Goal: Task Accomplishment & Management: Use online tool/utility

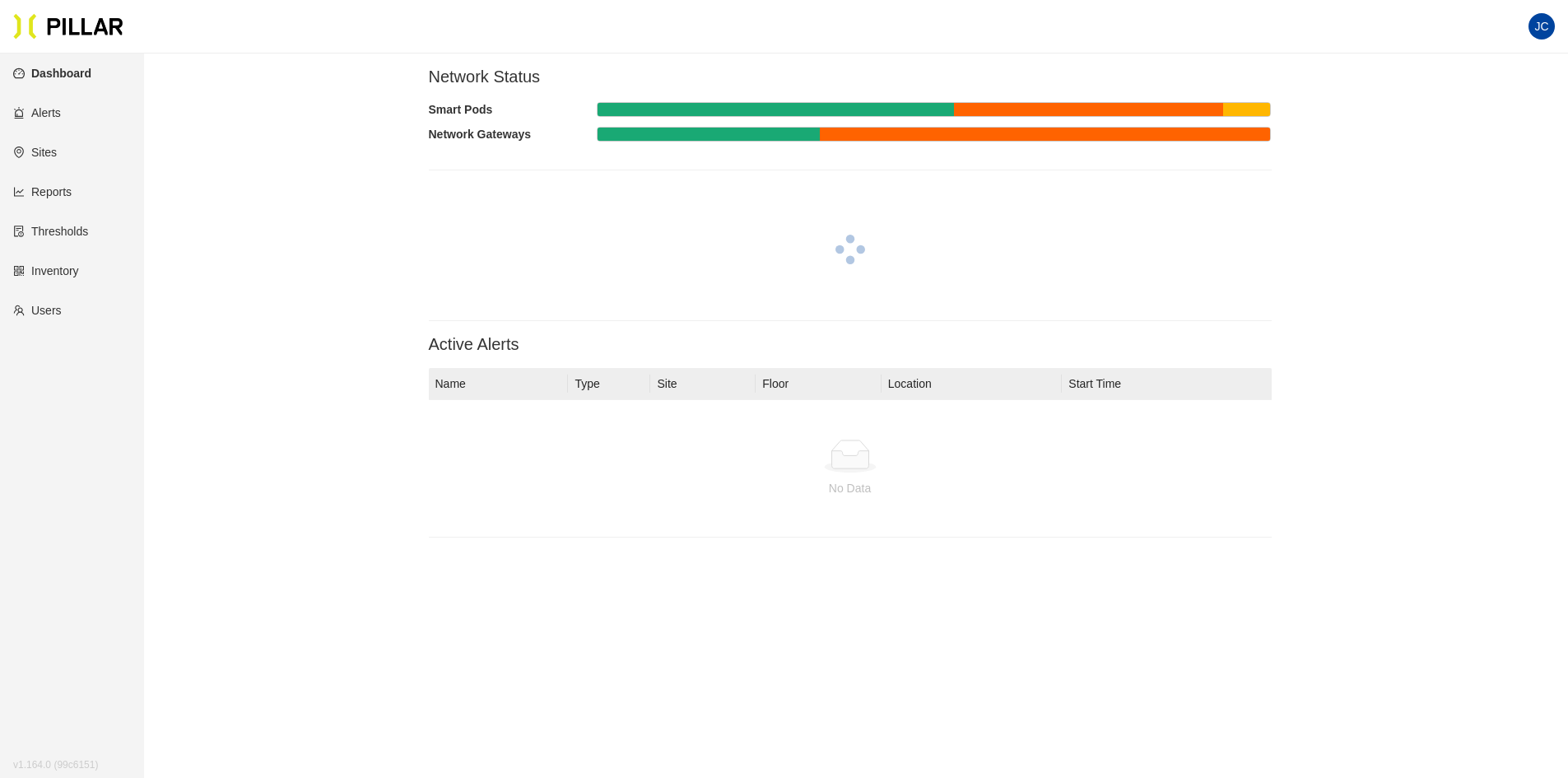
click at [53, 194] on link "Reports" at bounding box center [42, 191] width 58 height 13
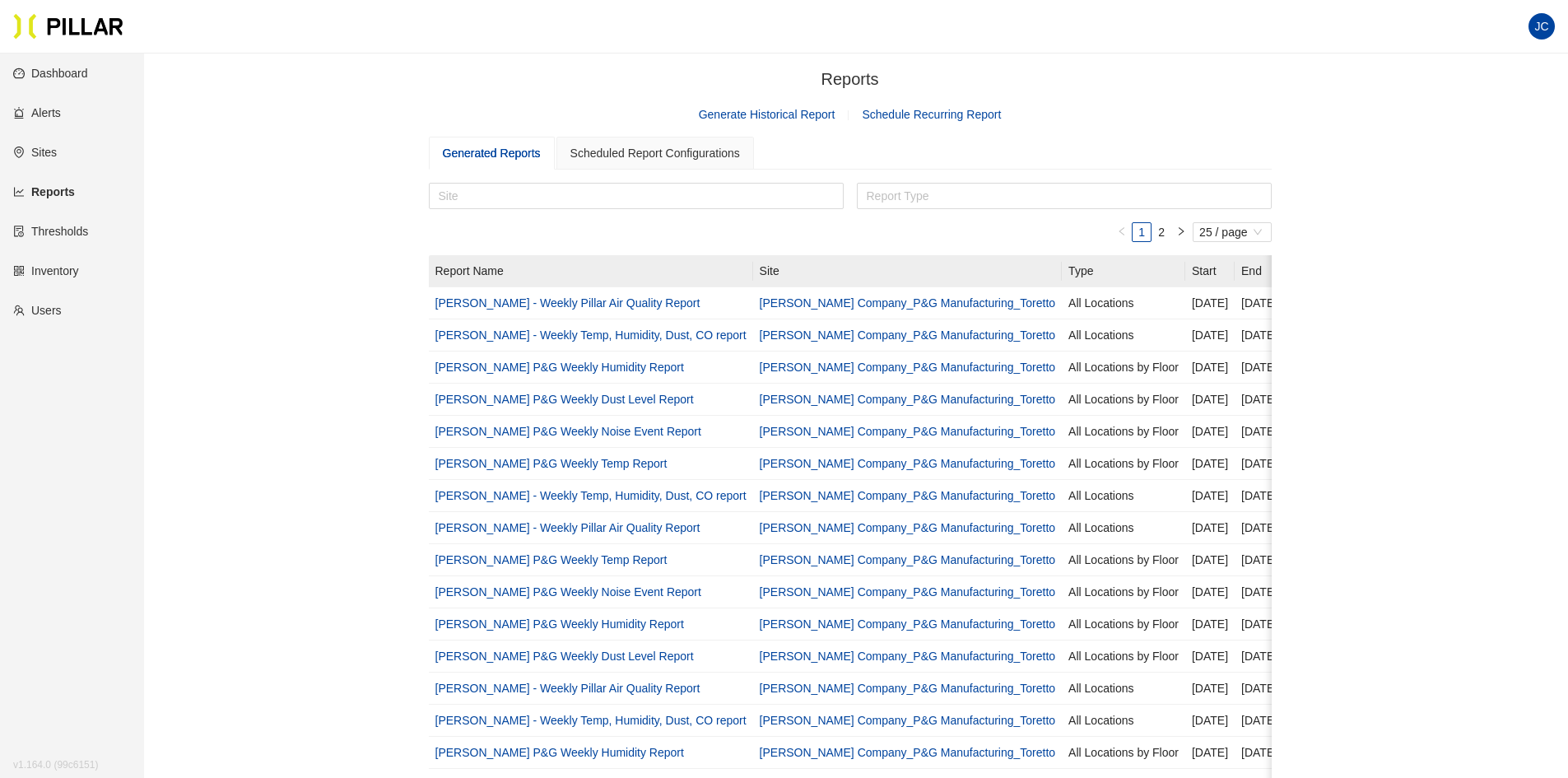
click at [777, 114] on link "Generate Historical Report" at bounding box center [767, 114] width 136 height 13
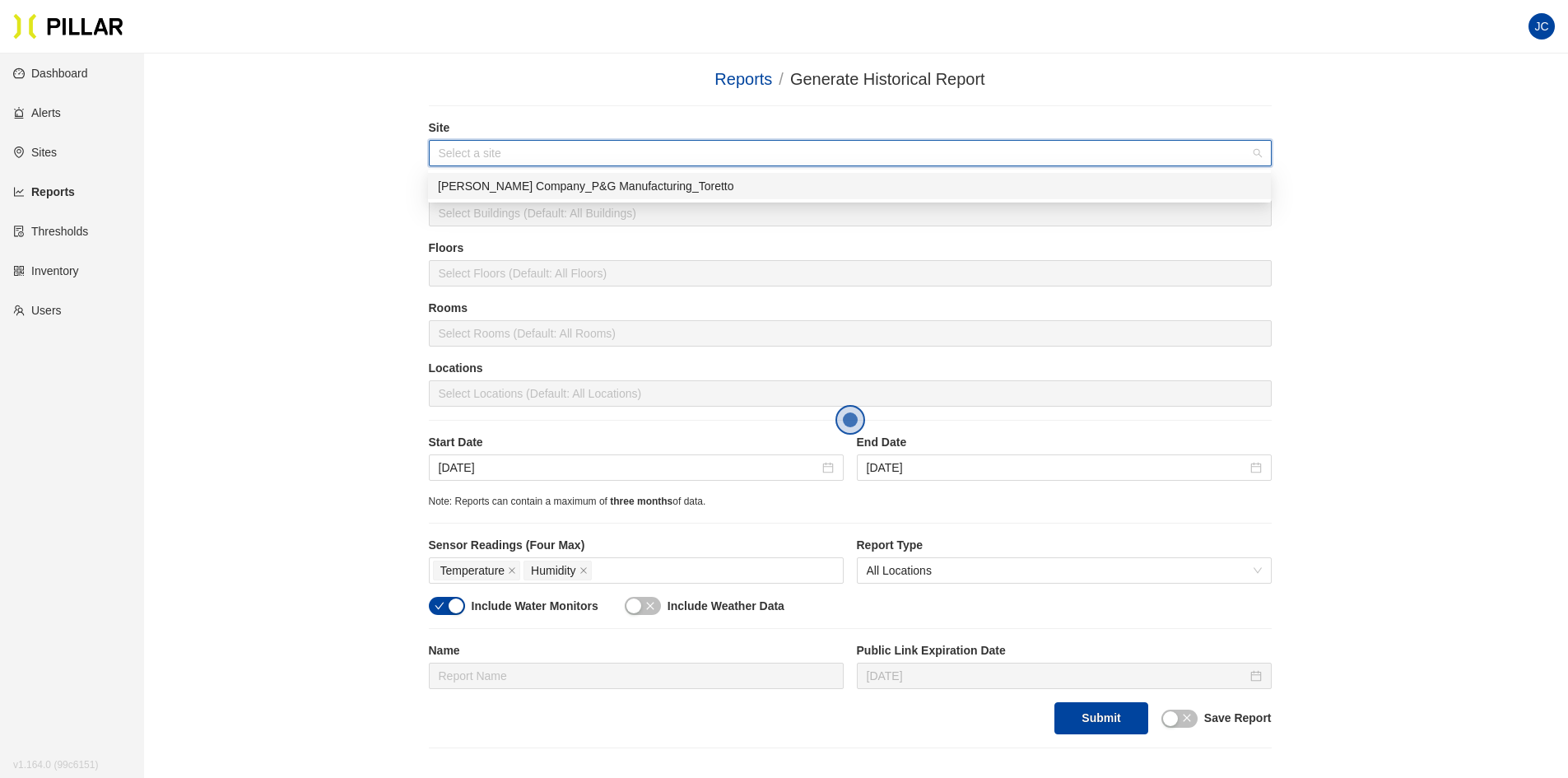
click at [494, 144] on input "search" at bounding box center [844, 153] width 811 height 25
click at [539, 188] on div "[PERSON_NAME] Company_P&G Manufacturing_Toretto" at bounding box center [849, 186] width 823 height 18
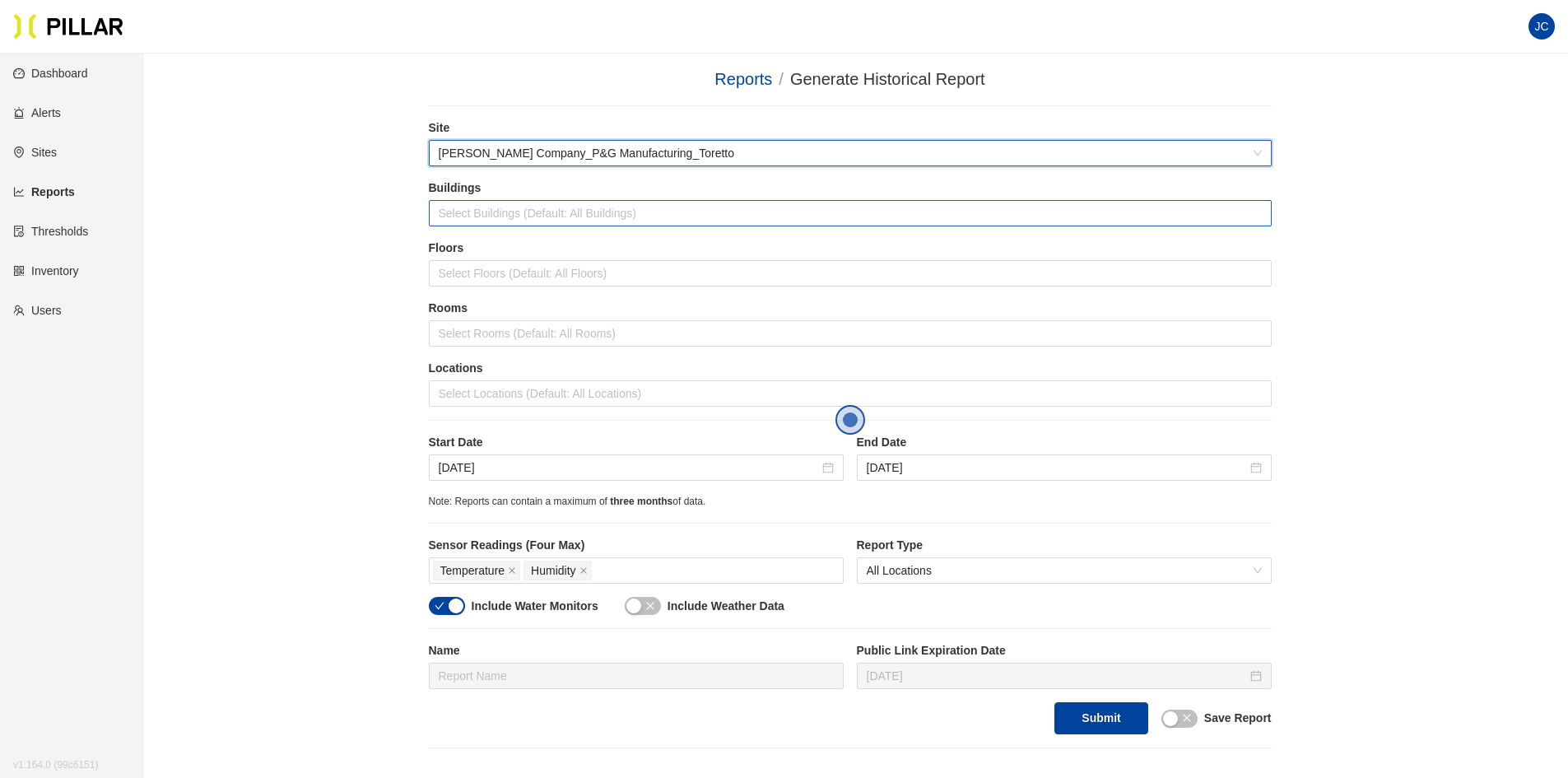
click at [485, 217] on div at bounding box center [849, 213] width 834 height 23
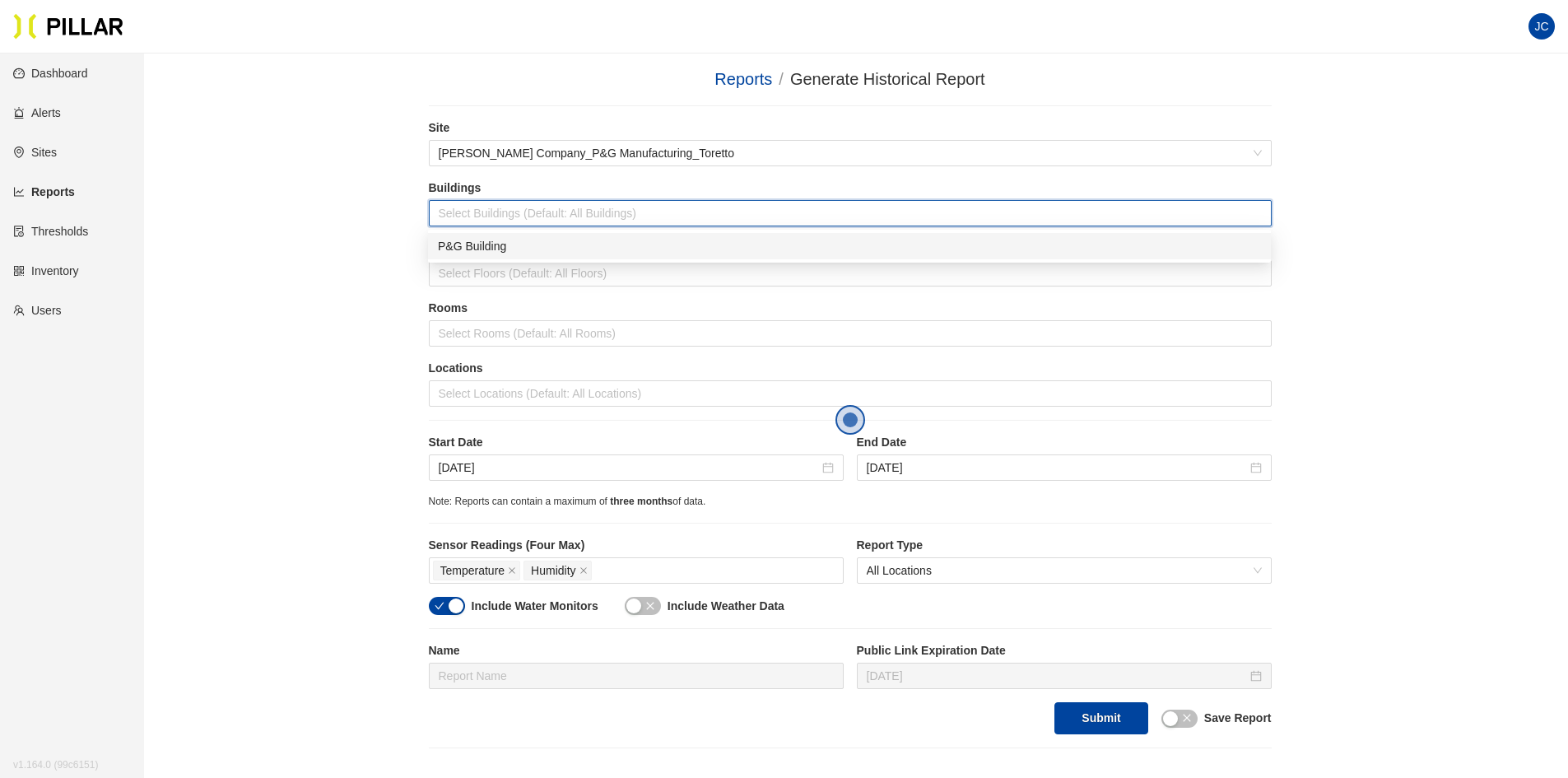
click at [488, 242] on div "P&G Building" at bounding box center [849, 246] width 823 height 18
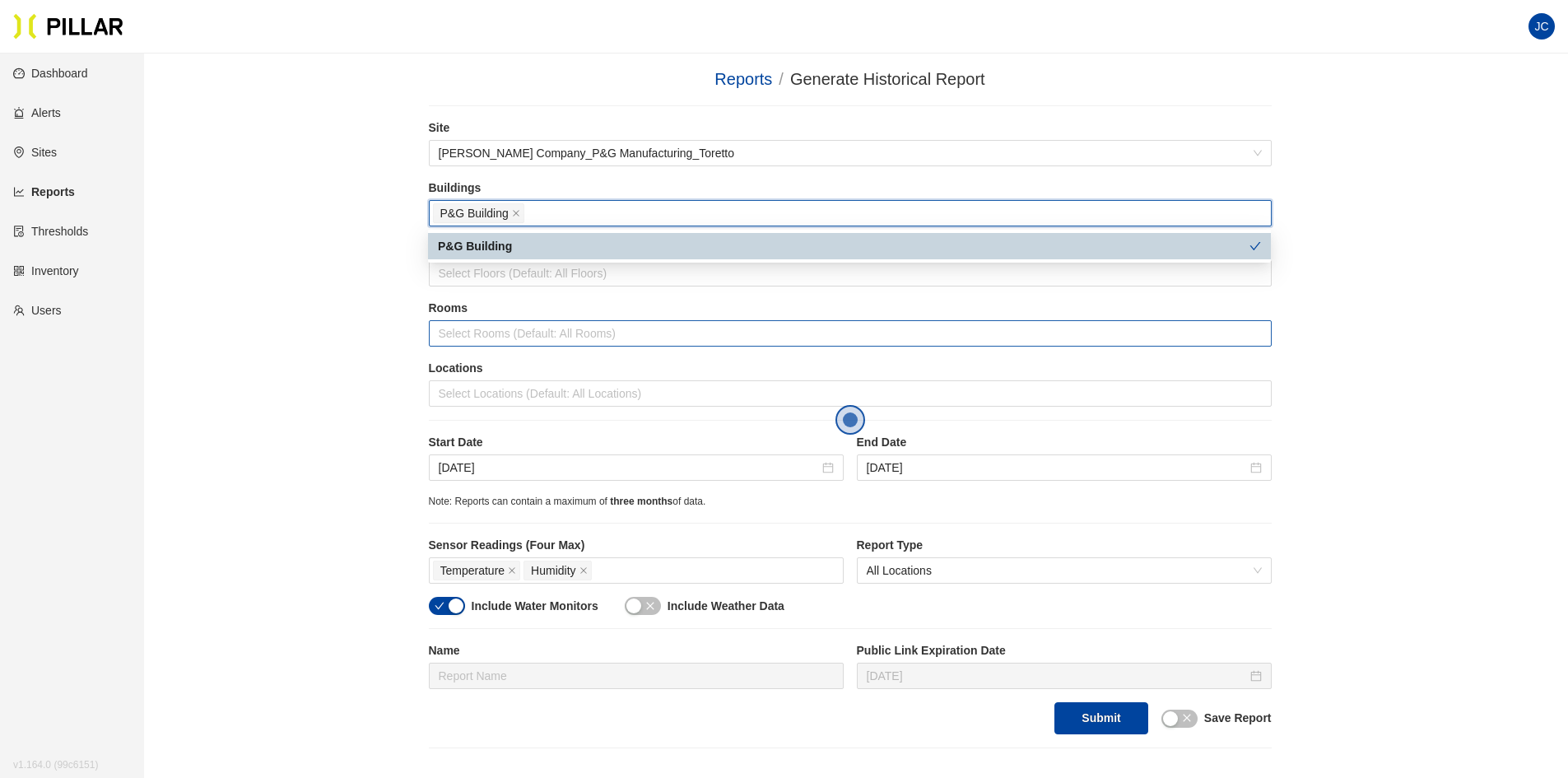
click at [495, 339] on div at bounding box center [849, 334] width 834 height 23
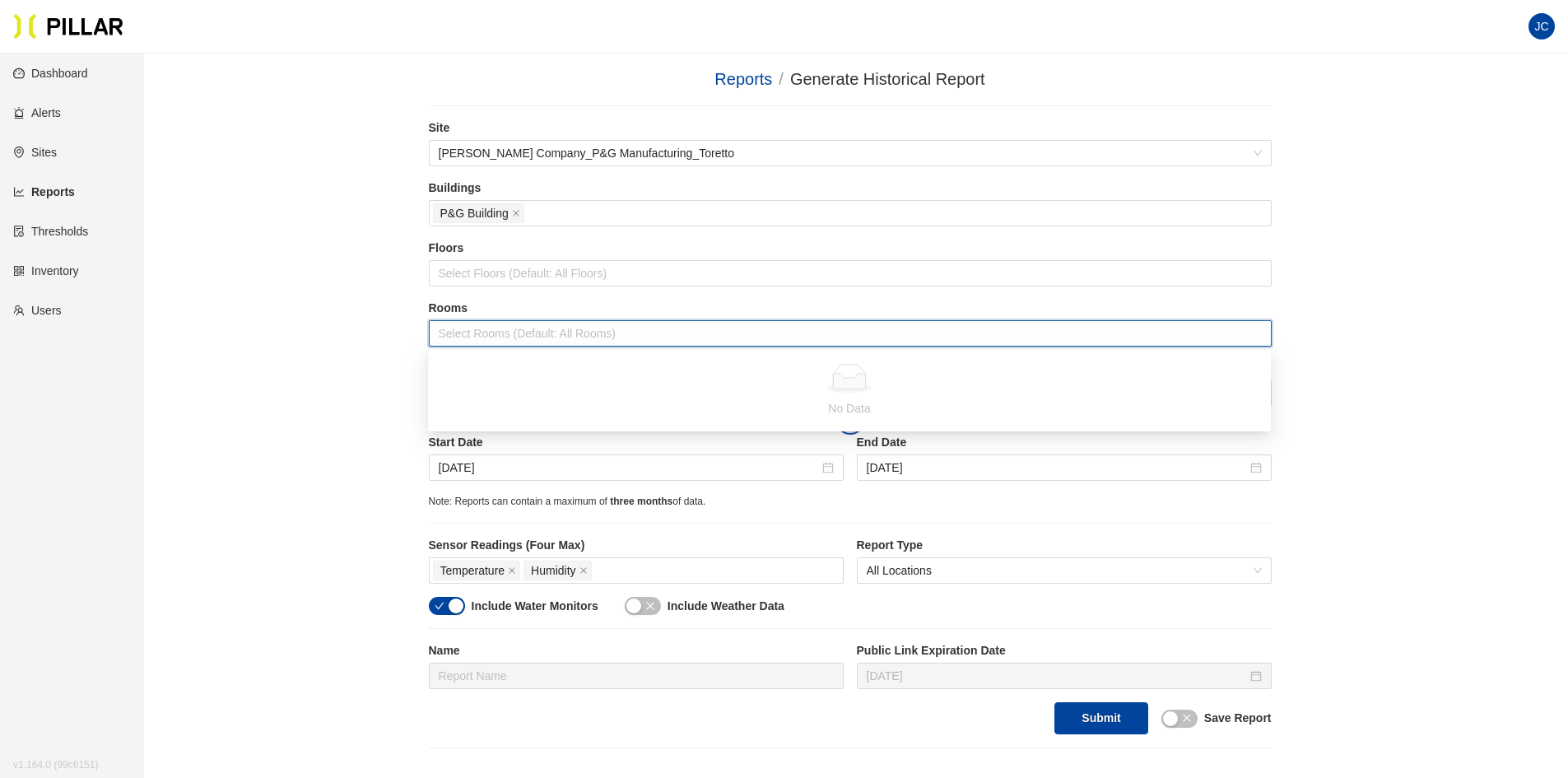
click at [496, 333] on div at bounding box center [849, 334] width 834 height 23
click at [505, 267] on div at bounding box center [849, 273] width 834 height 23
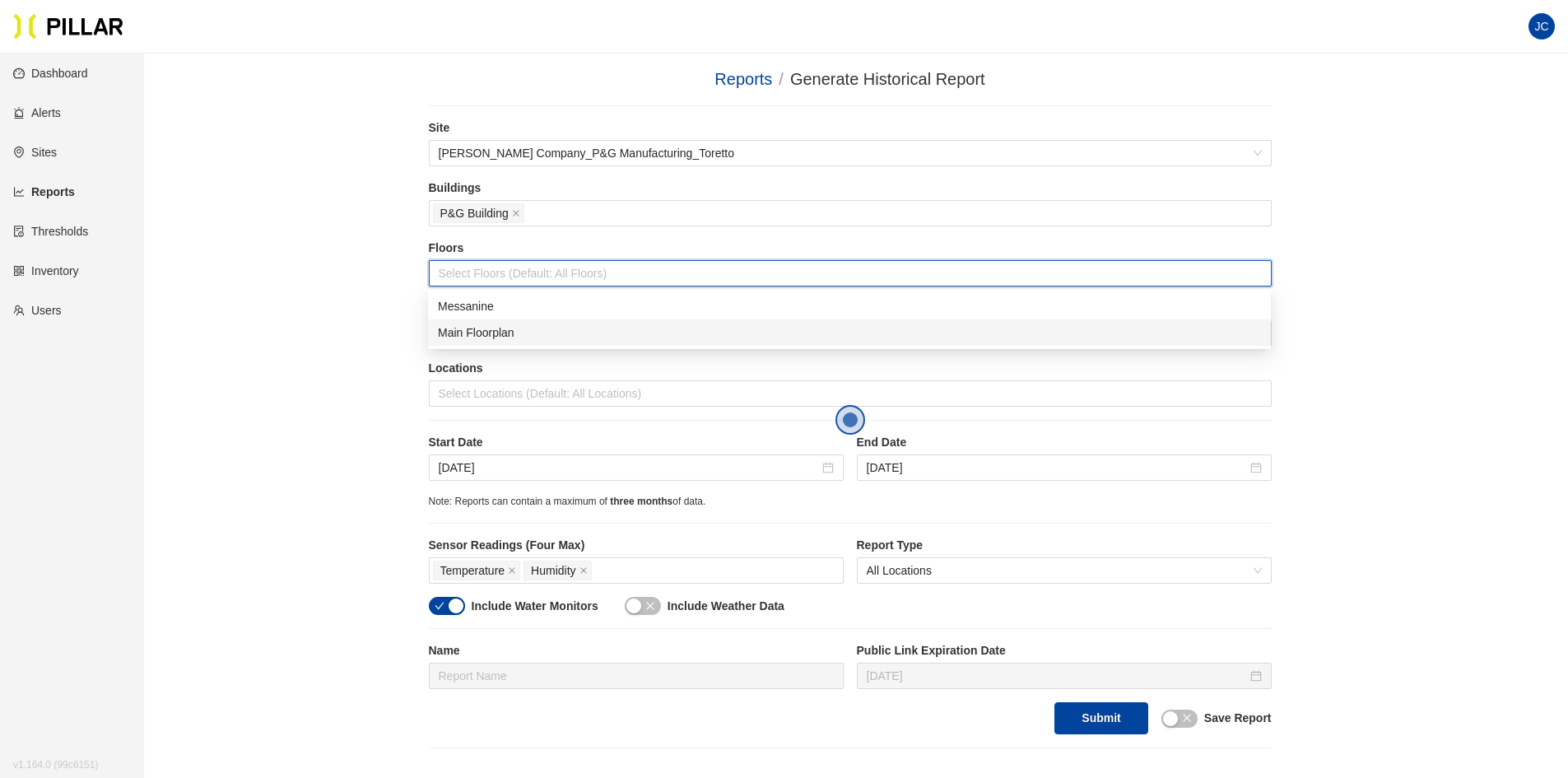
click at [474, 329] on div "Main Floorplan" at bounding box center [849, 333] width 823 height 18
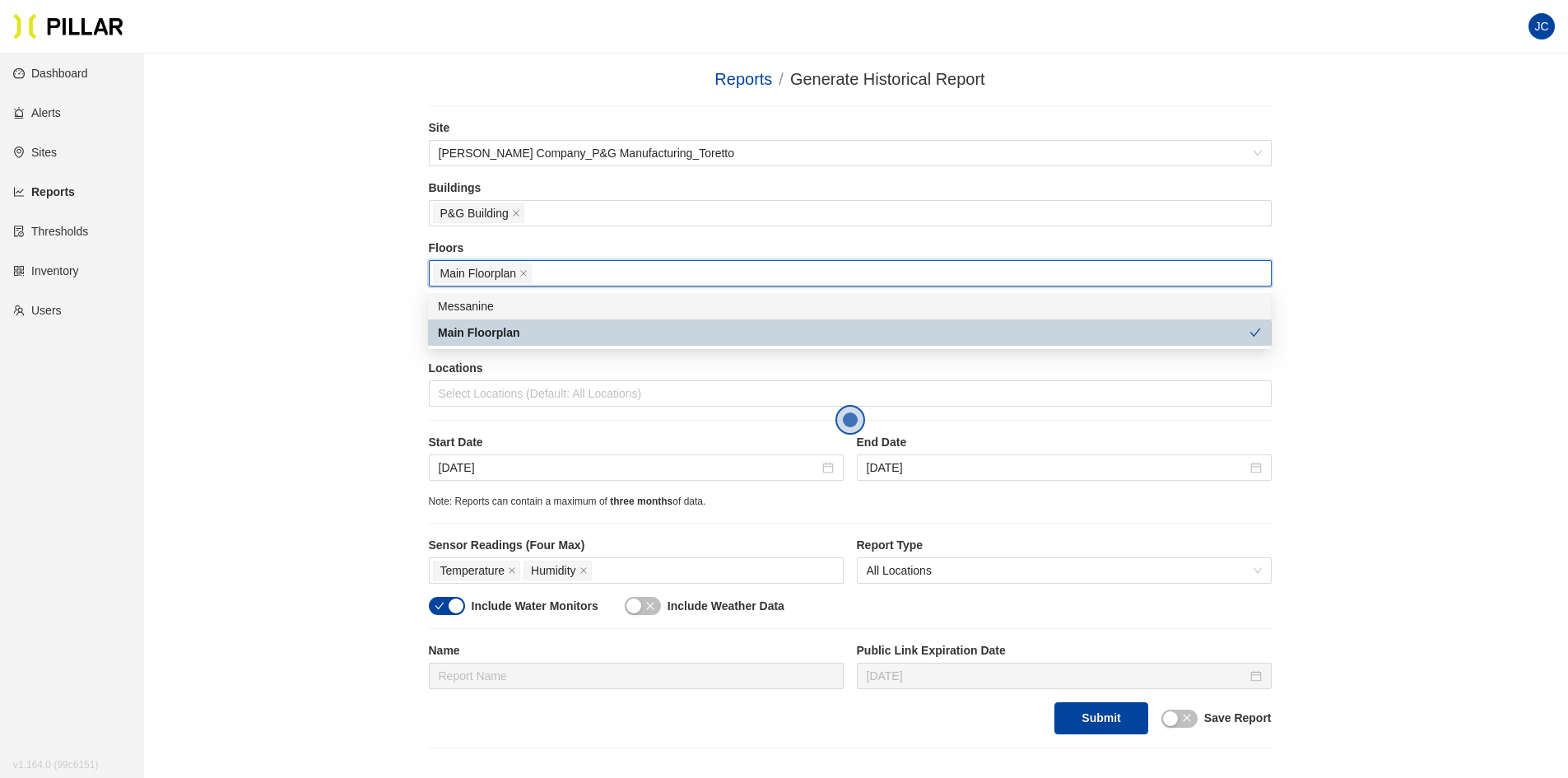
click at [484, 310] on div "Messanine" at bounding box center [849, 306] width 823 height 18
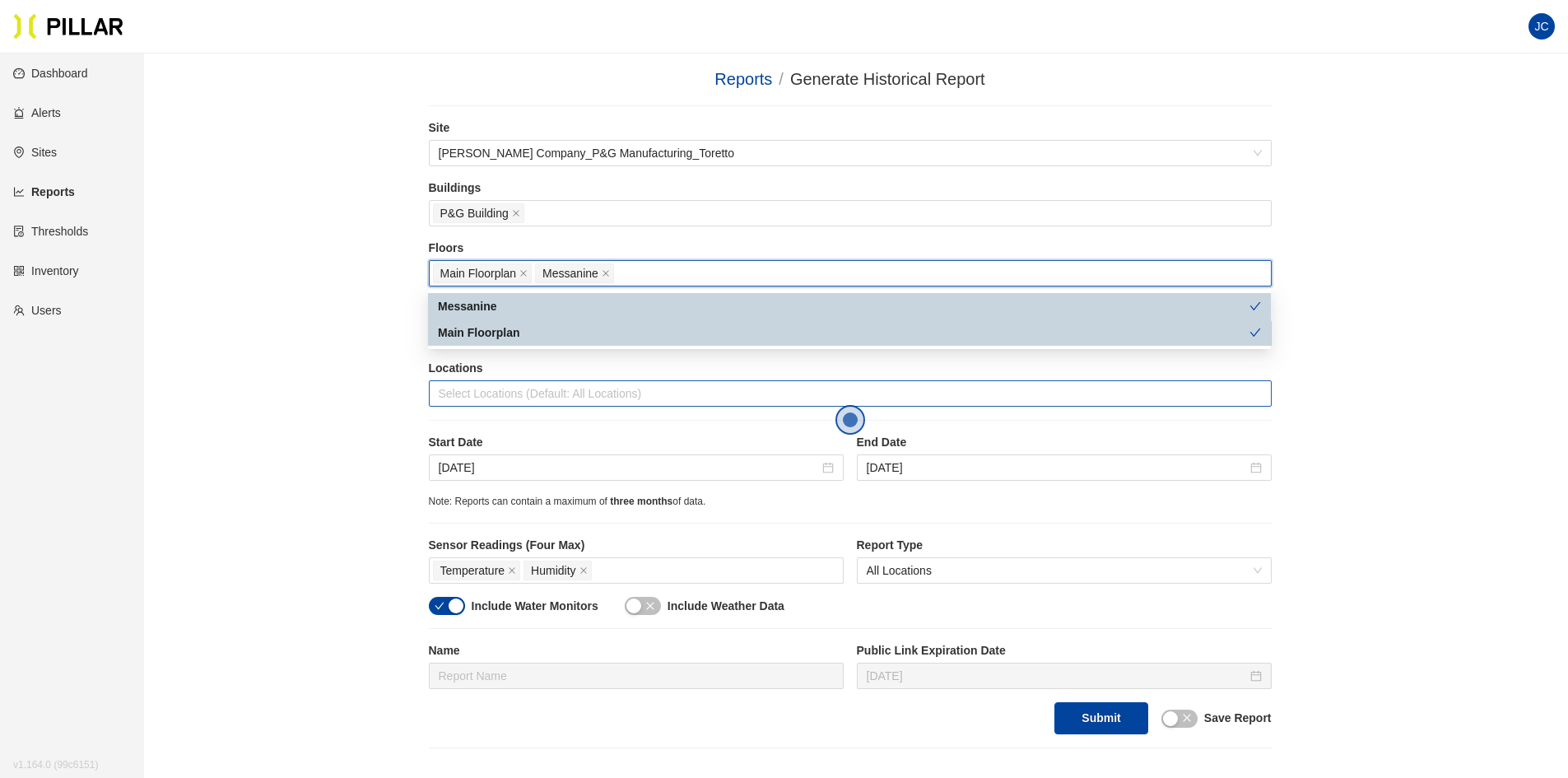
click at [536, 396] on div at bounding box center [849, 394] width 834 height 23
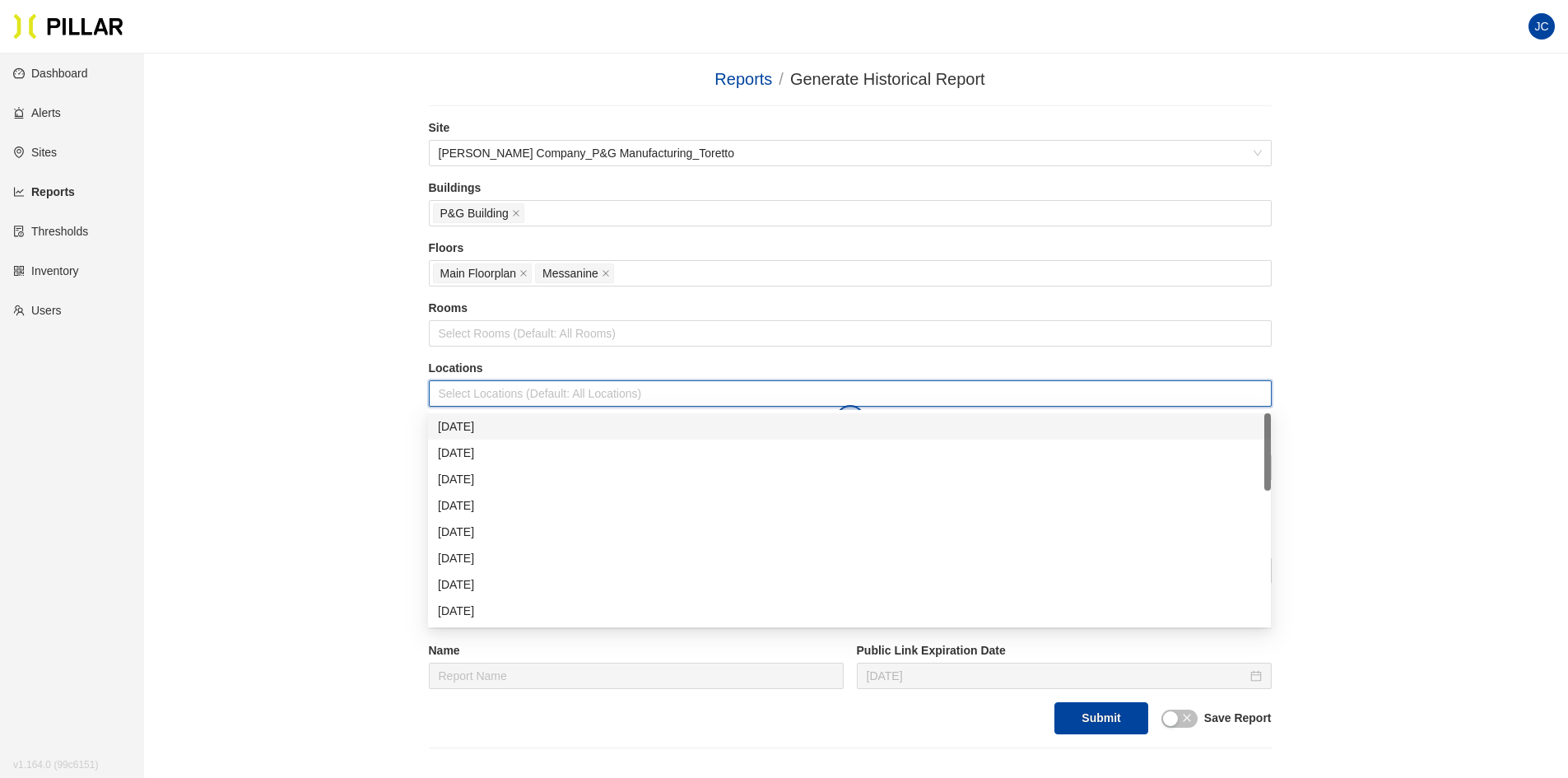
click at [536, 396] on div at bounding box center [849, 394] width 834 height 23
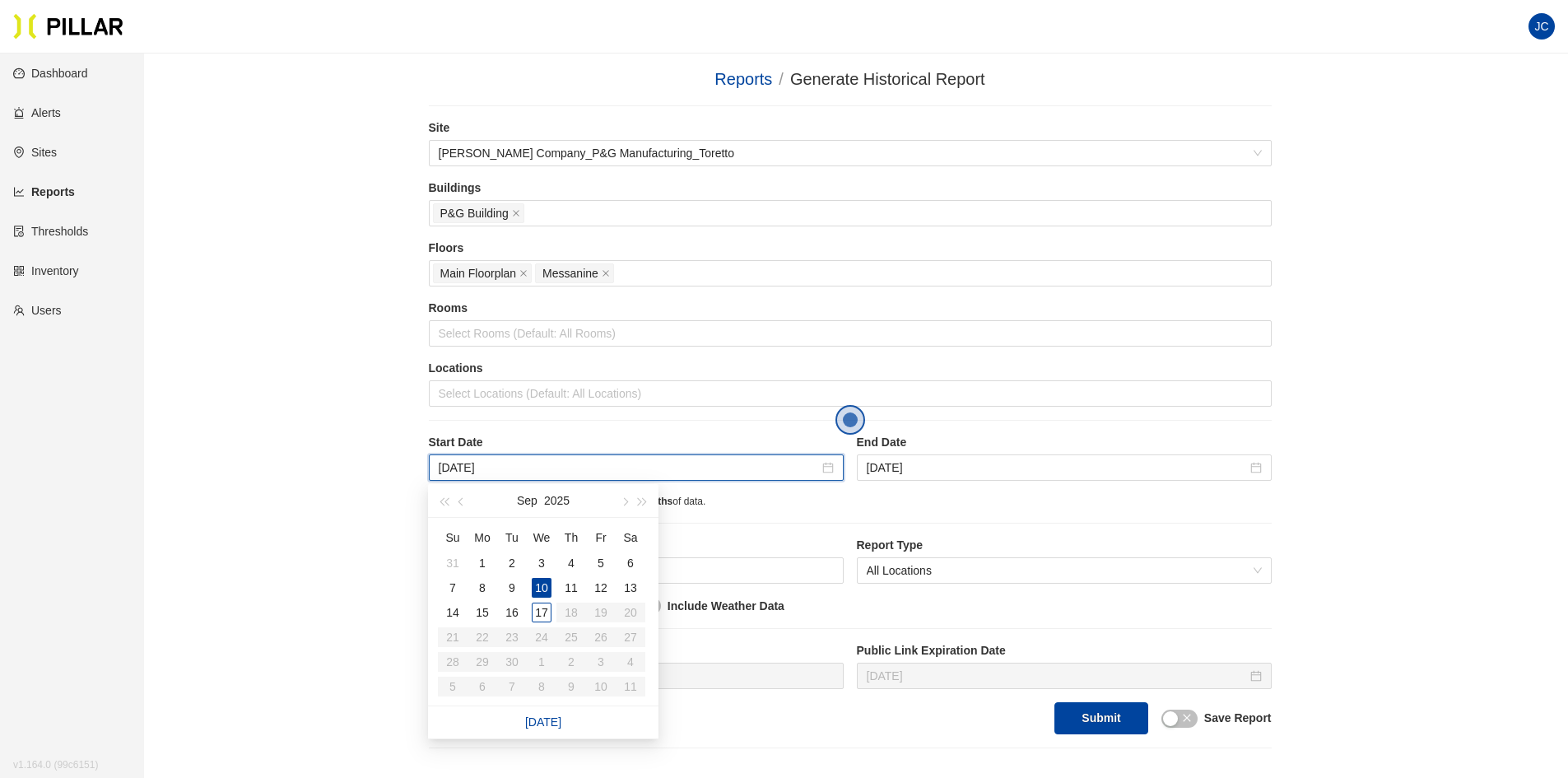
drag, startPoint x: 457, startPoint y: 465, endPoint x: 427, endPoint y: 465, distance: 30.0
click at [427, 465] on div "Reports / Generate Historical Report / Site [PERSON_NAME] Company_P&G Manufactu…" at bounding box center [849, 407] width 1331 height 682
click at [460, 499] on span "button" at bounding box center [462, 502] width 8 height 8
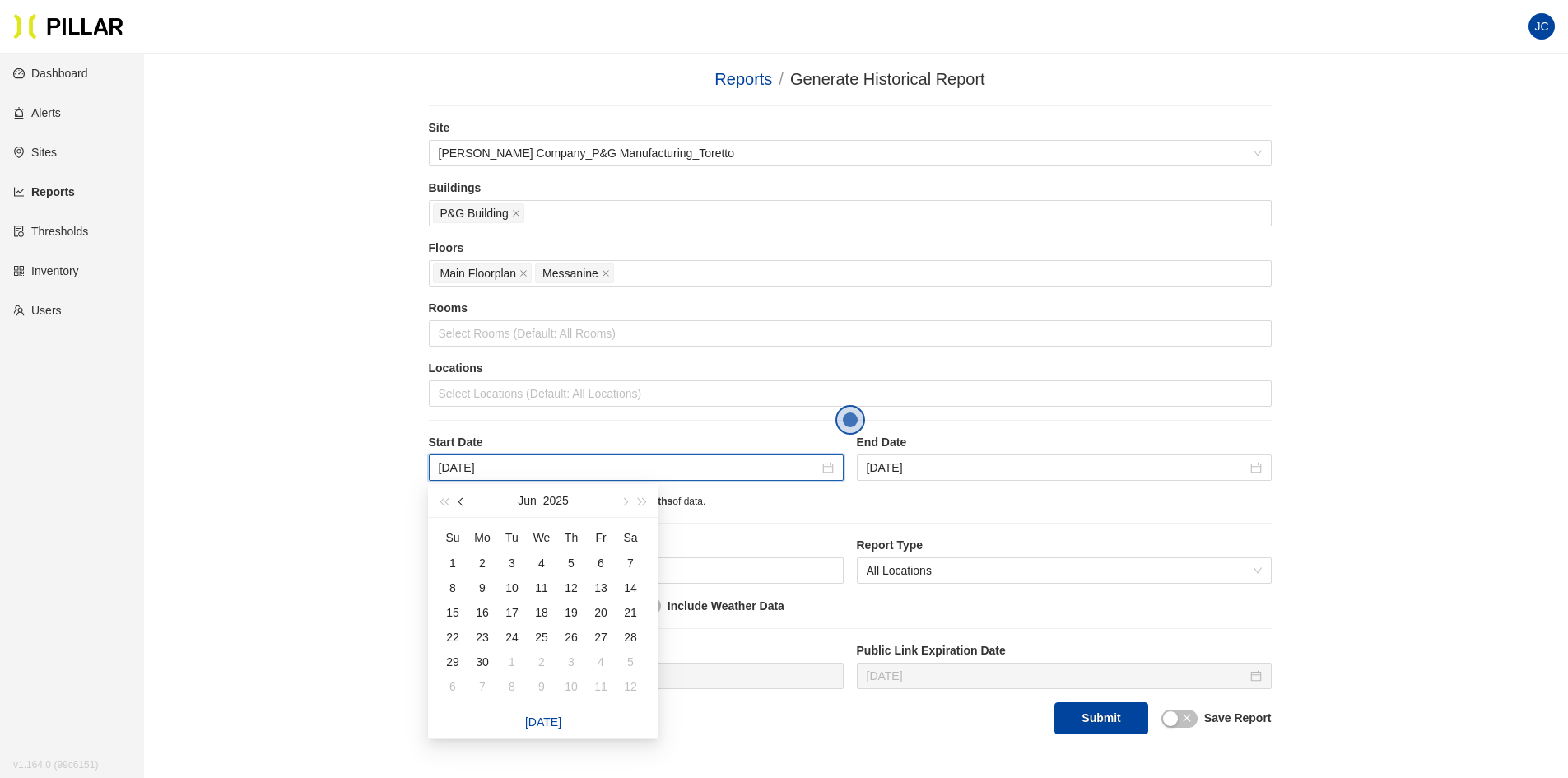
click at [460, 500] on span "button" at bounding box center [462, 502] width 8 height 8
type input "[DATE]"
click at [566, 559] on div "1" at bounding box center [571, 563] width 19 height 19
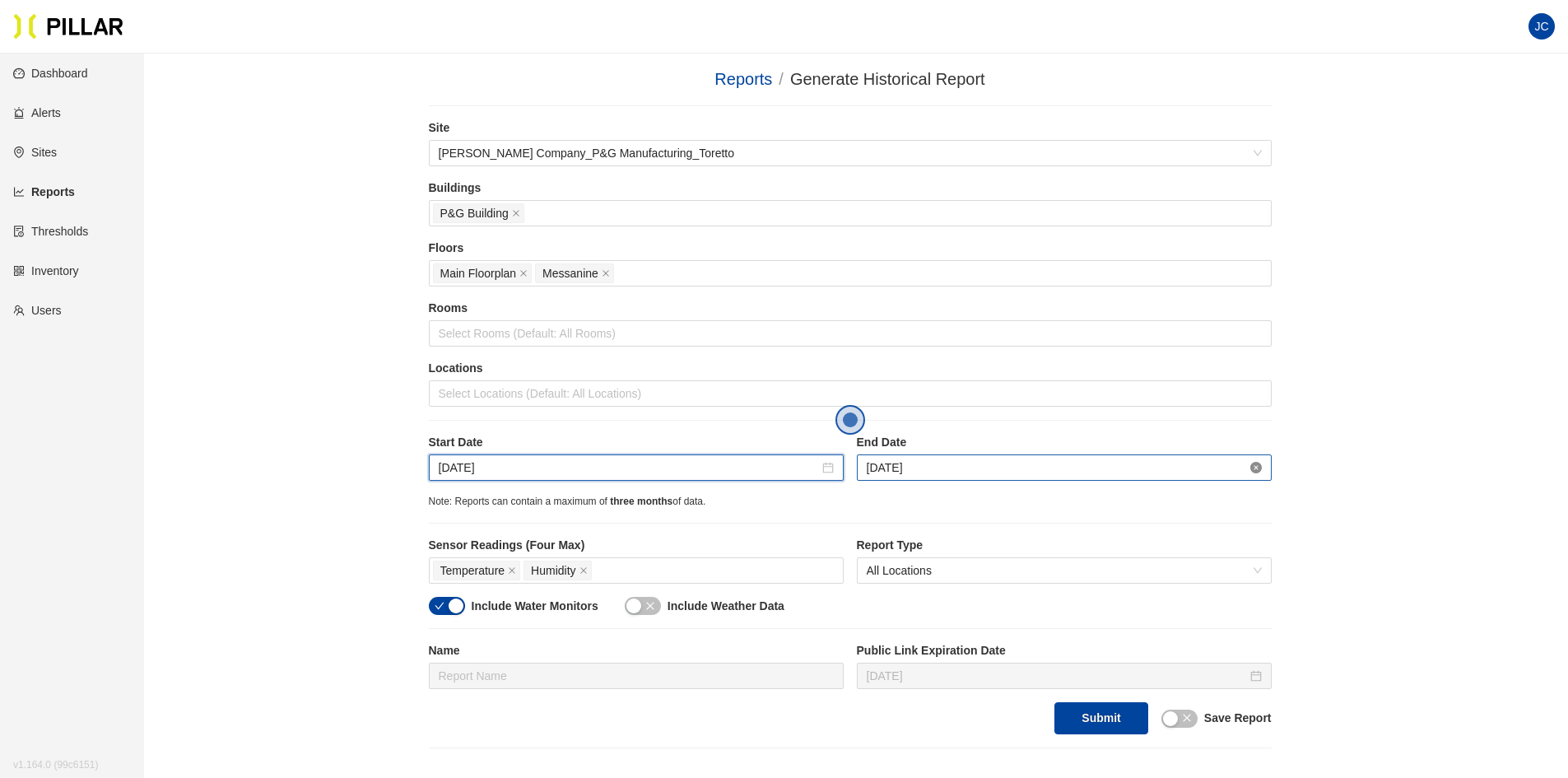
click at [1253, 466] on icon "close-circle" at bounding box center [1256, 467] width 12 height 12
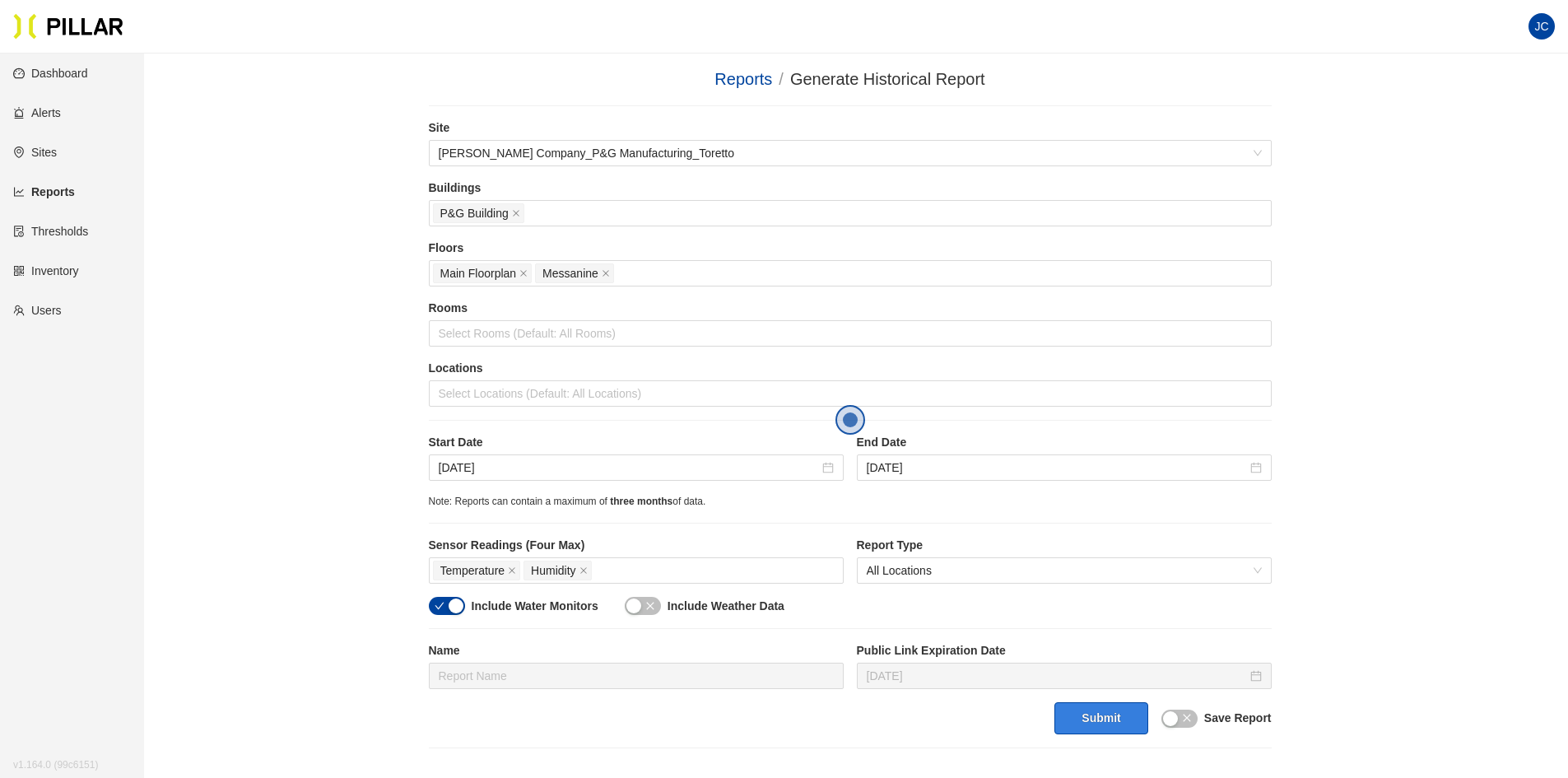
click at [1097, 722] on button "Submit" at bounding box center [1100, 718] width 93 height 32
click at [918, 473] on input "[DATE]" at bounding box center [1057, 467] width 380 height 18
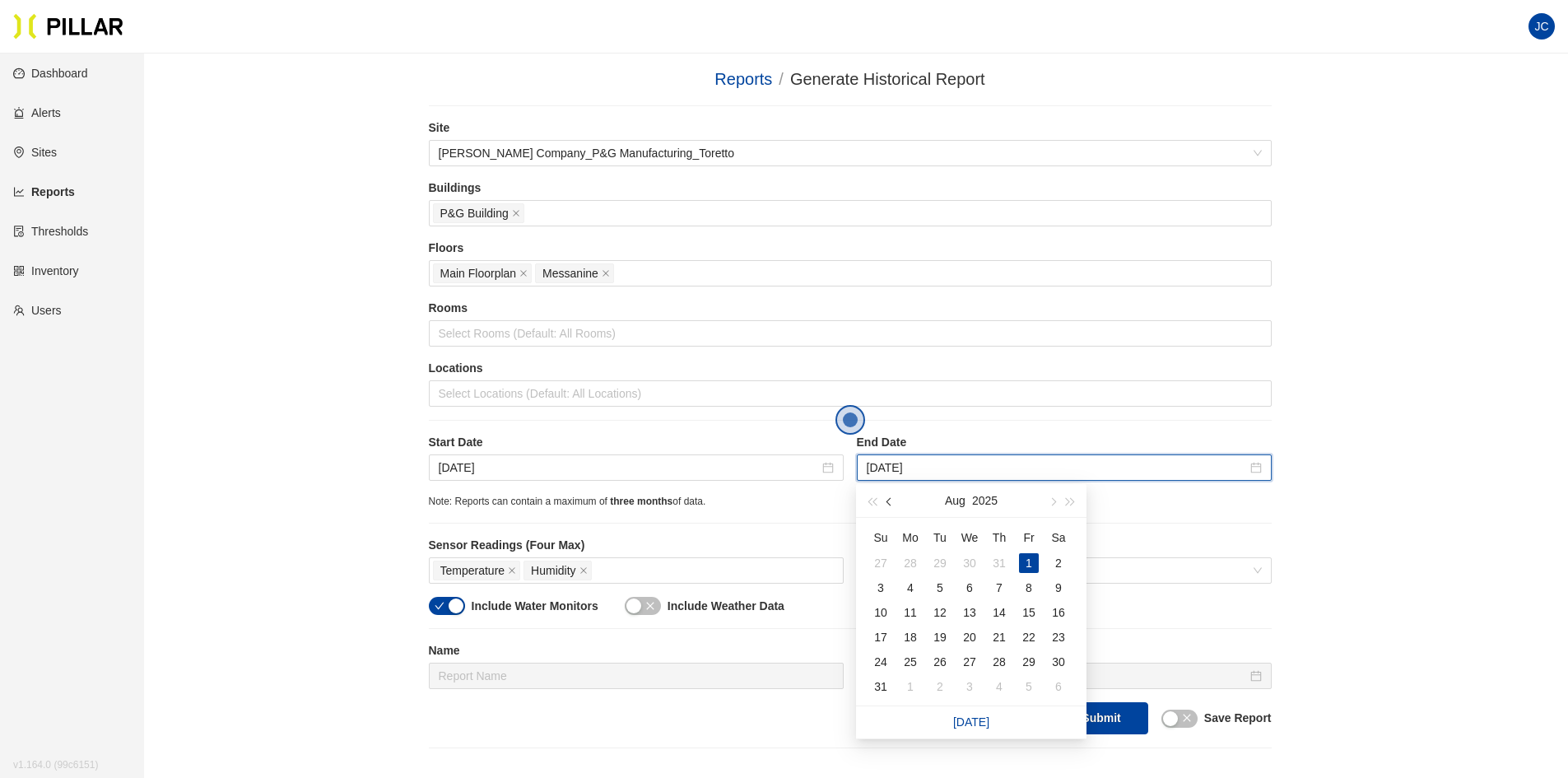
click at [891, 505] on button "button" at bounding box center [889, 500] width 18 height 33
type input "[DATE]"
click at [995, 662] on div "31" at bounding box center [999, 662] width 19 height 19
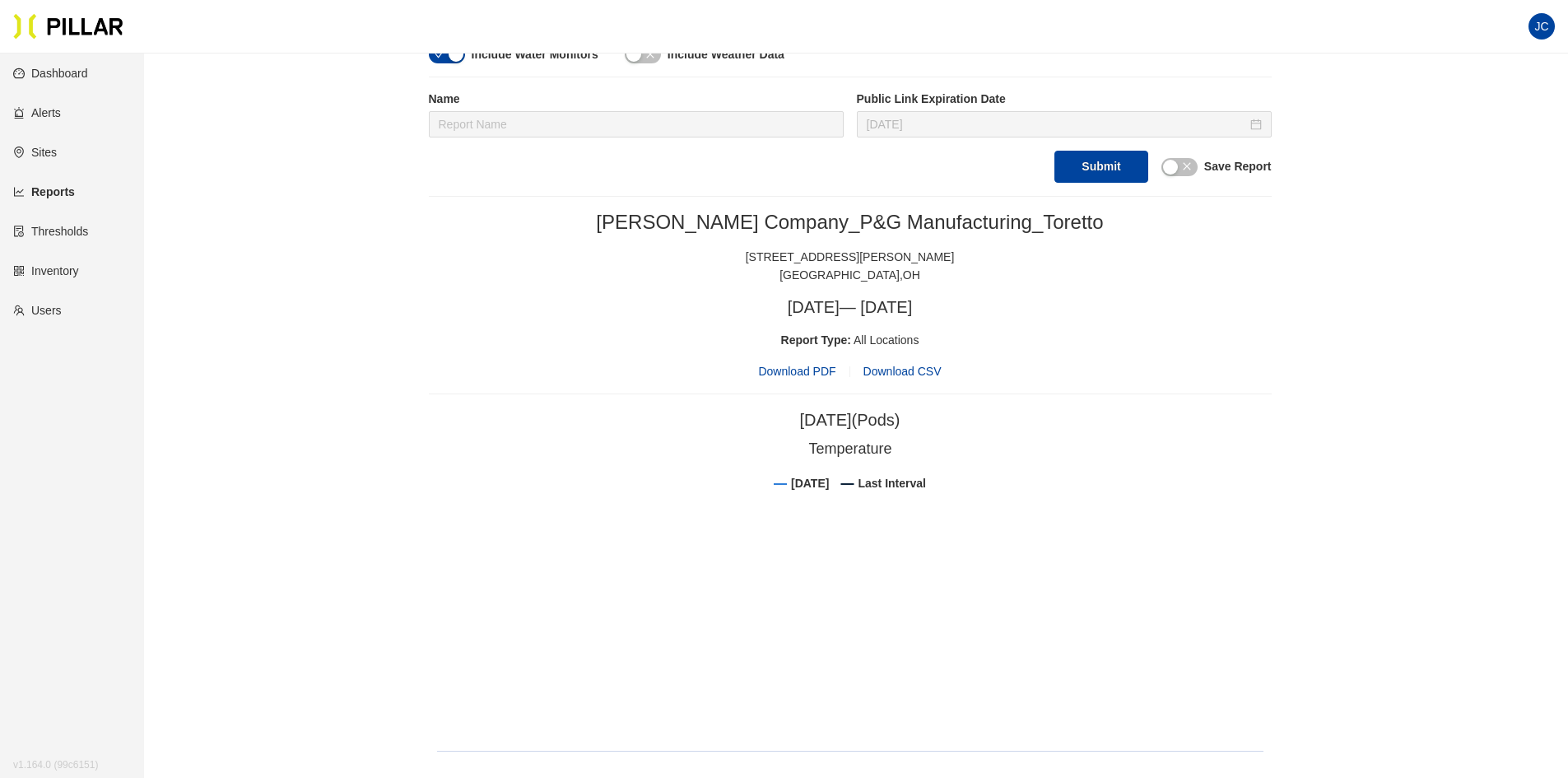
scroll to position [494, 0]
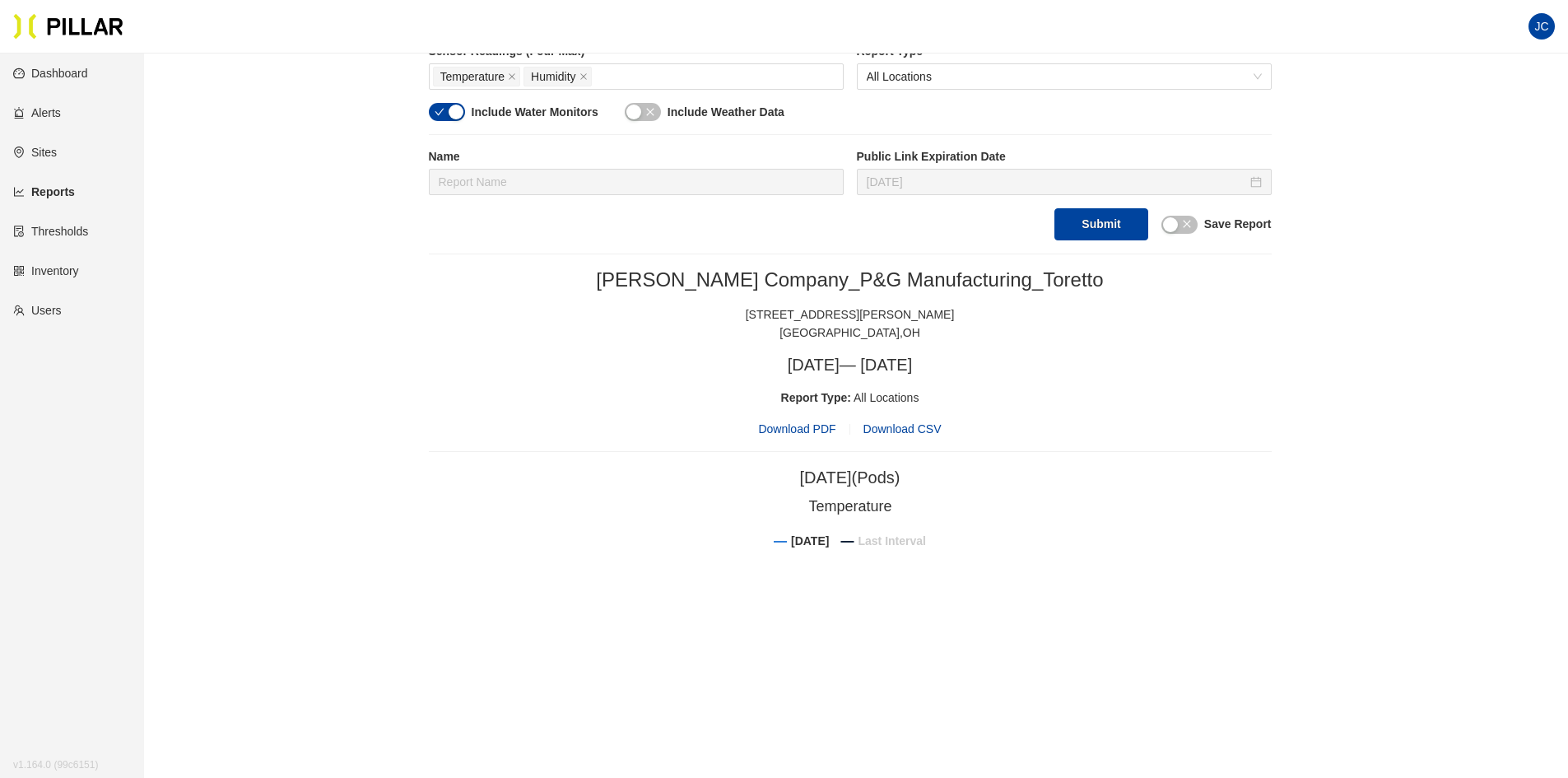
click at [875, 539] on tspan "Last Interval" at bounding box center [891, 541] width 67 height 13
click at [795, 428] on span "Download PDF" at bounding box center [796, 428] width 77 height 18
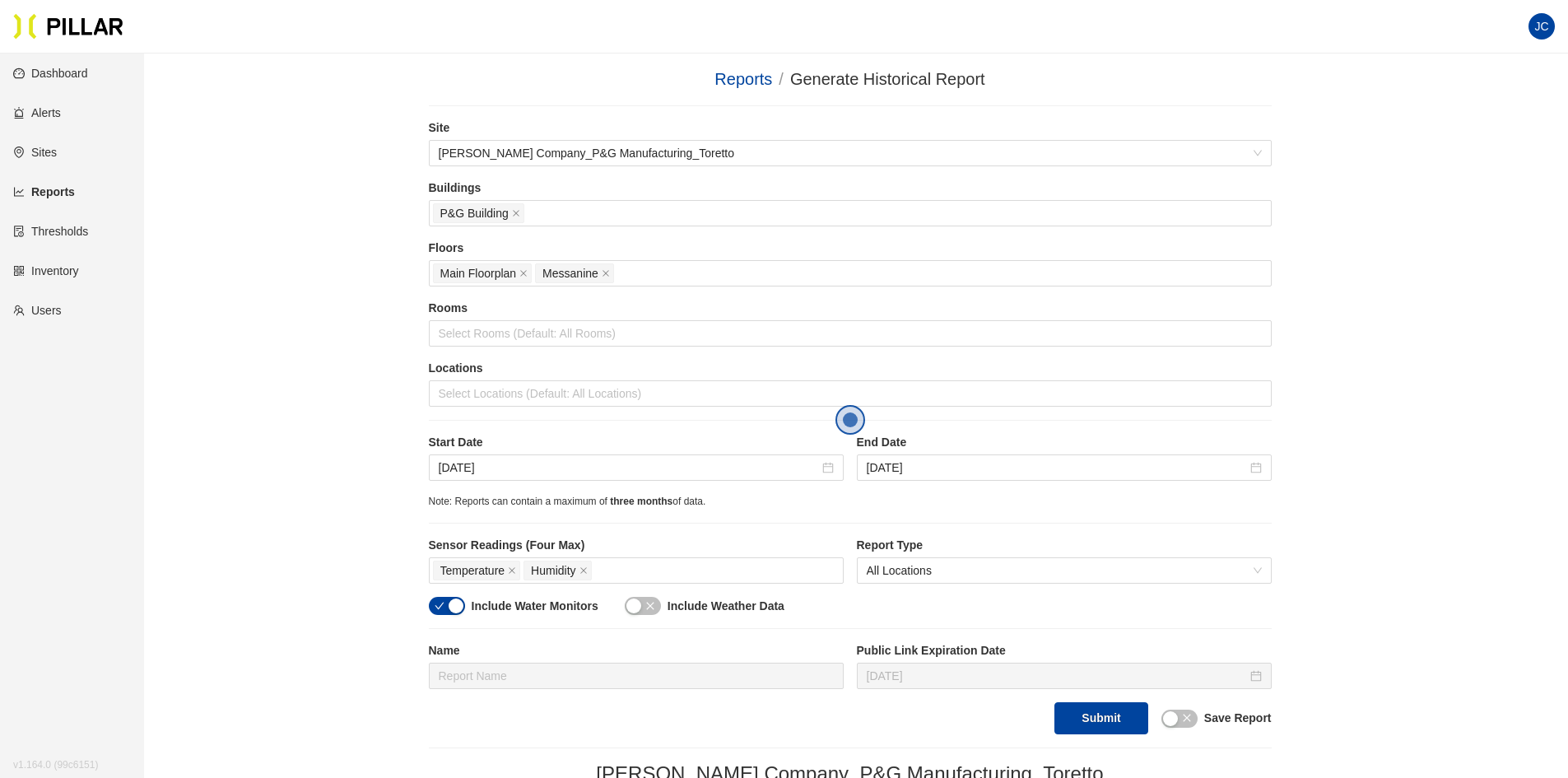
scroll to position [576, 0]
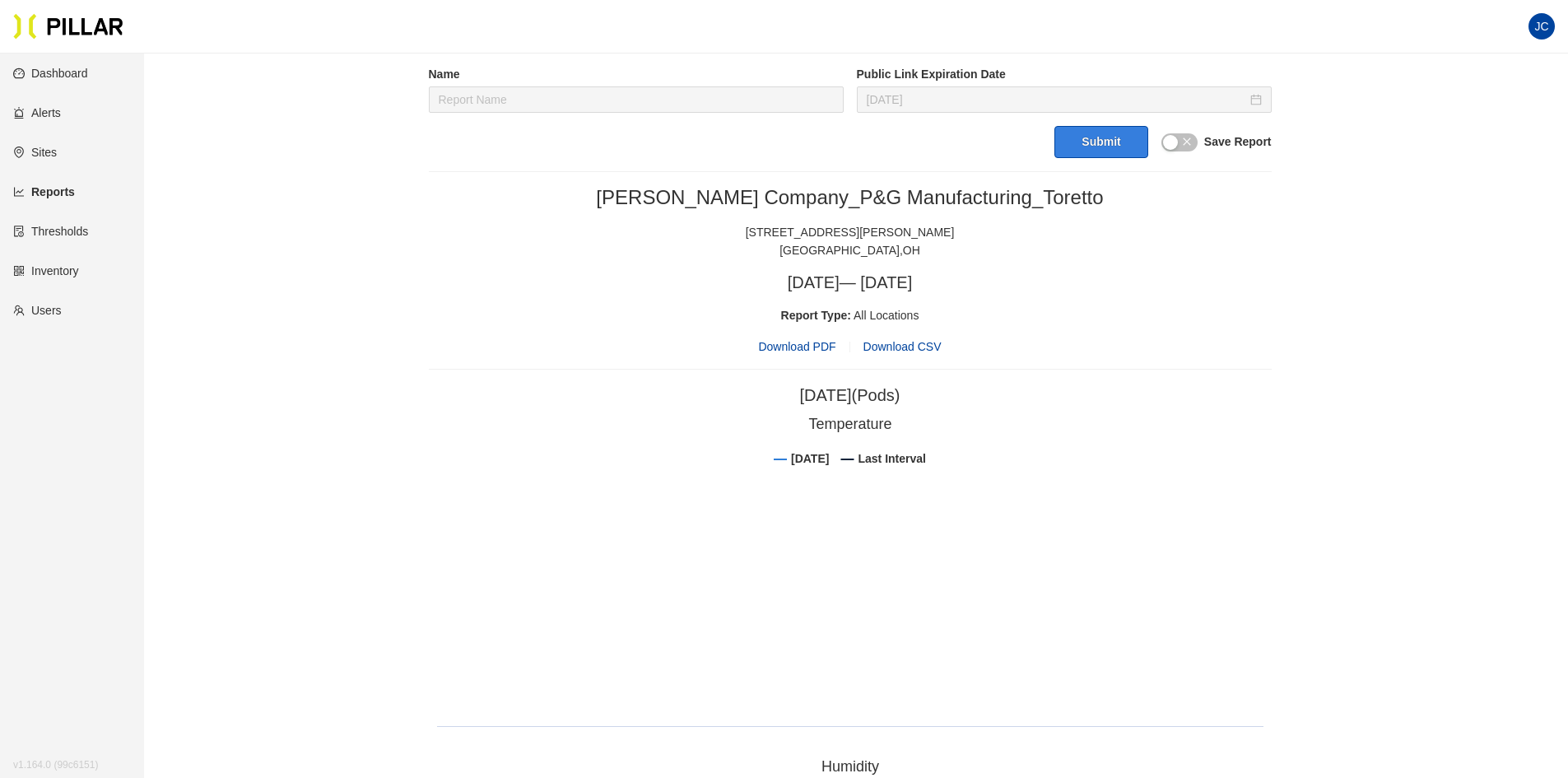
click at [1083, 139] on button "Submit" at bounding box center [1100, 142] width 93 height 32
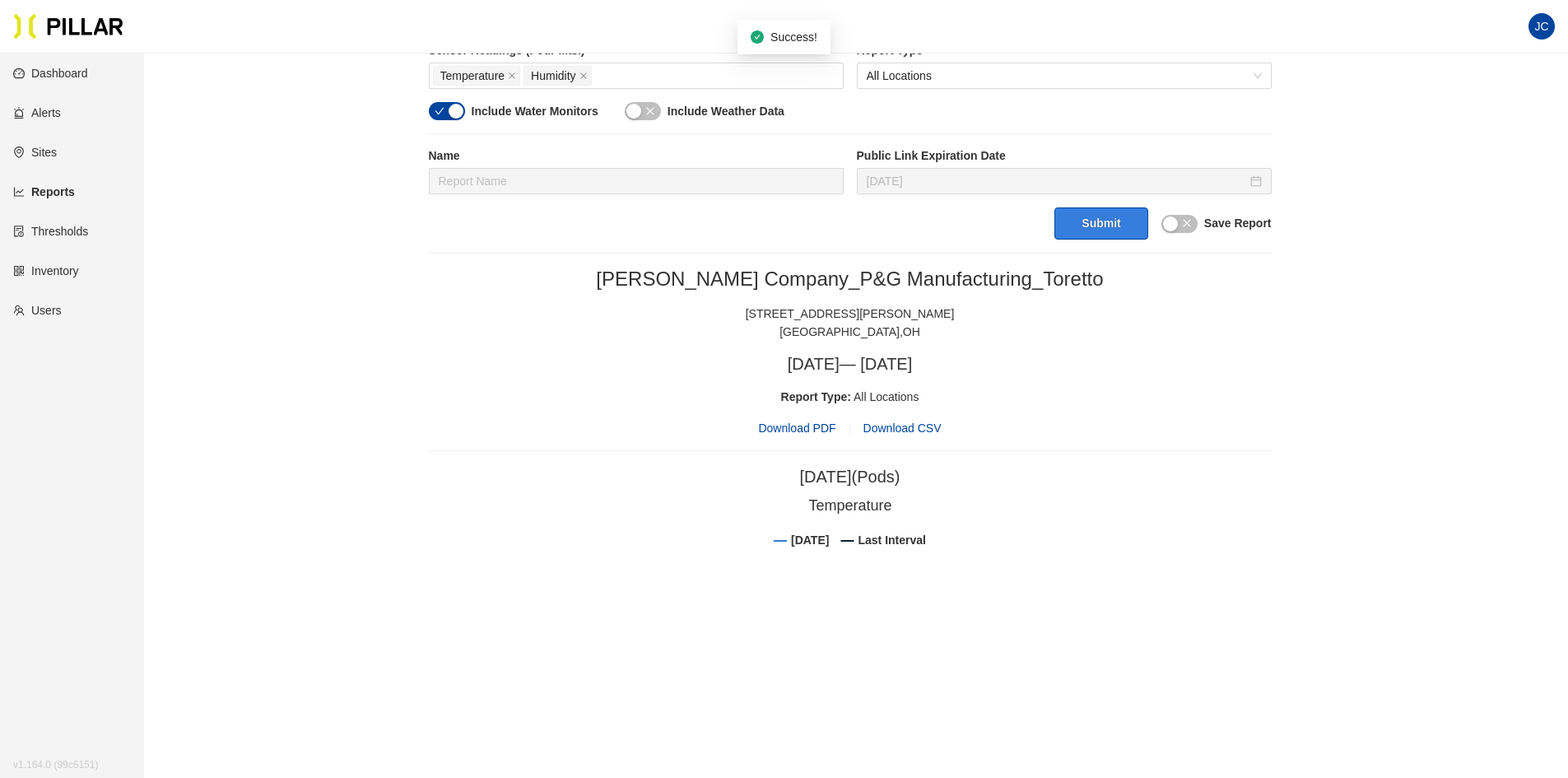
scroll to position [466, 0]
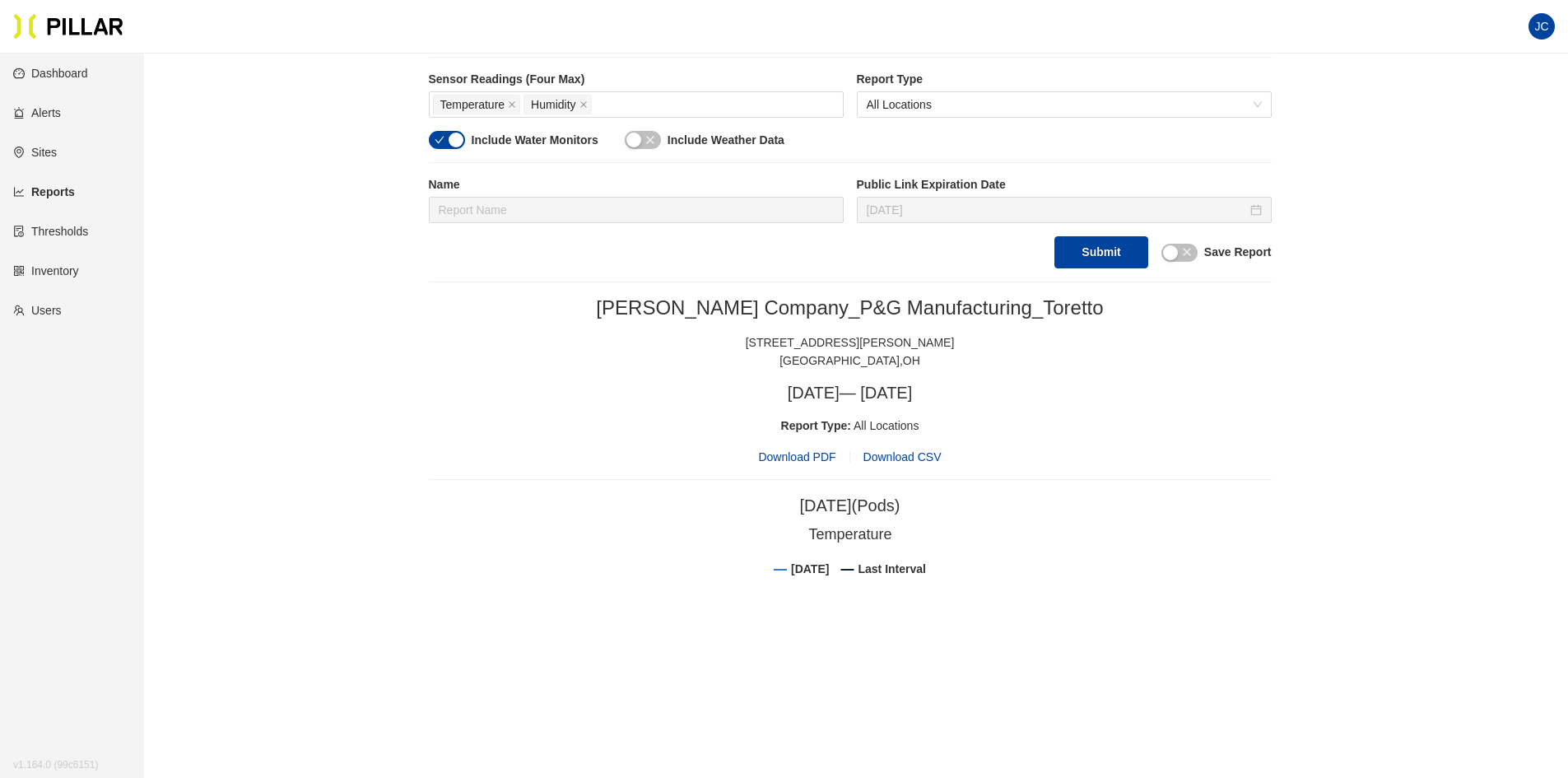
click at [901, 455] on span "Download CSV" at bounding box center [903, 457] width 78 height 13
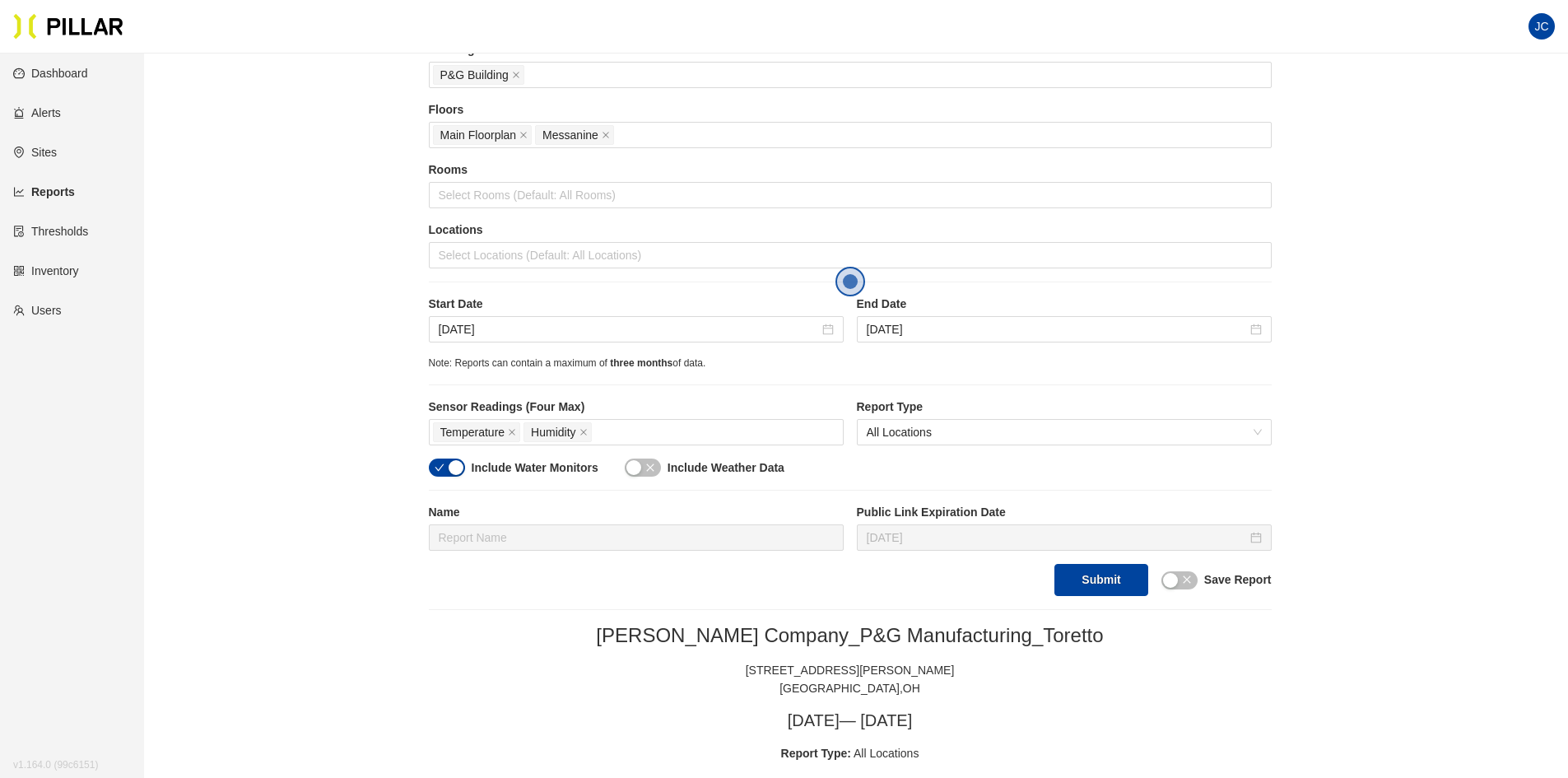
scroll to position [54, 0]
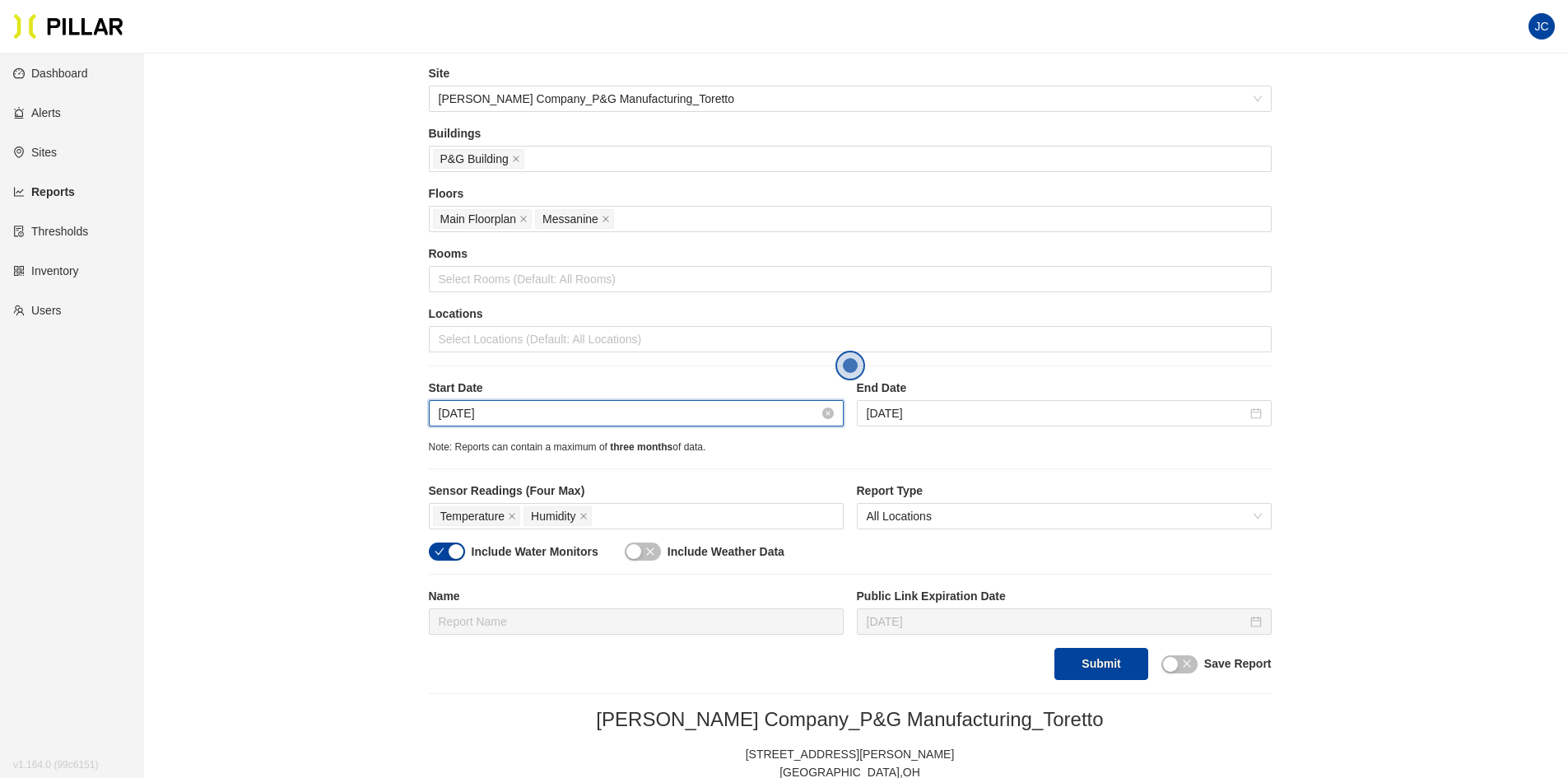
click at [515, 412] on input "[DATE]" at bounding box center [629, 413] width 380 height 18
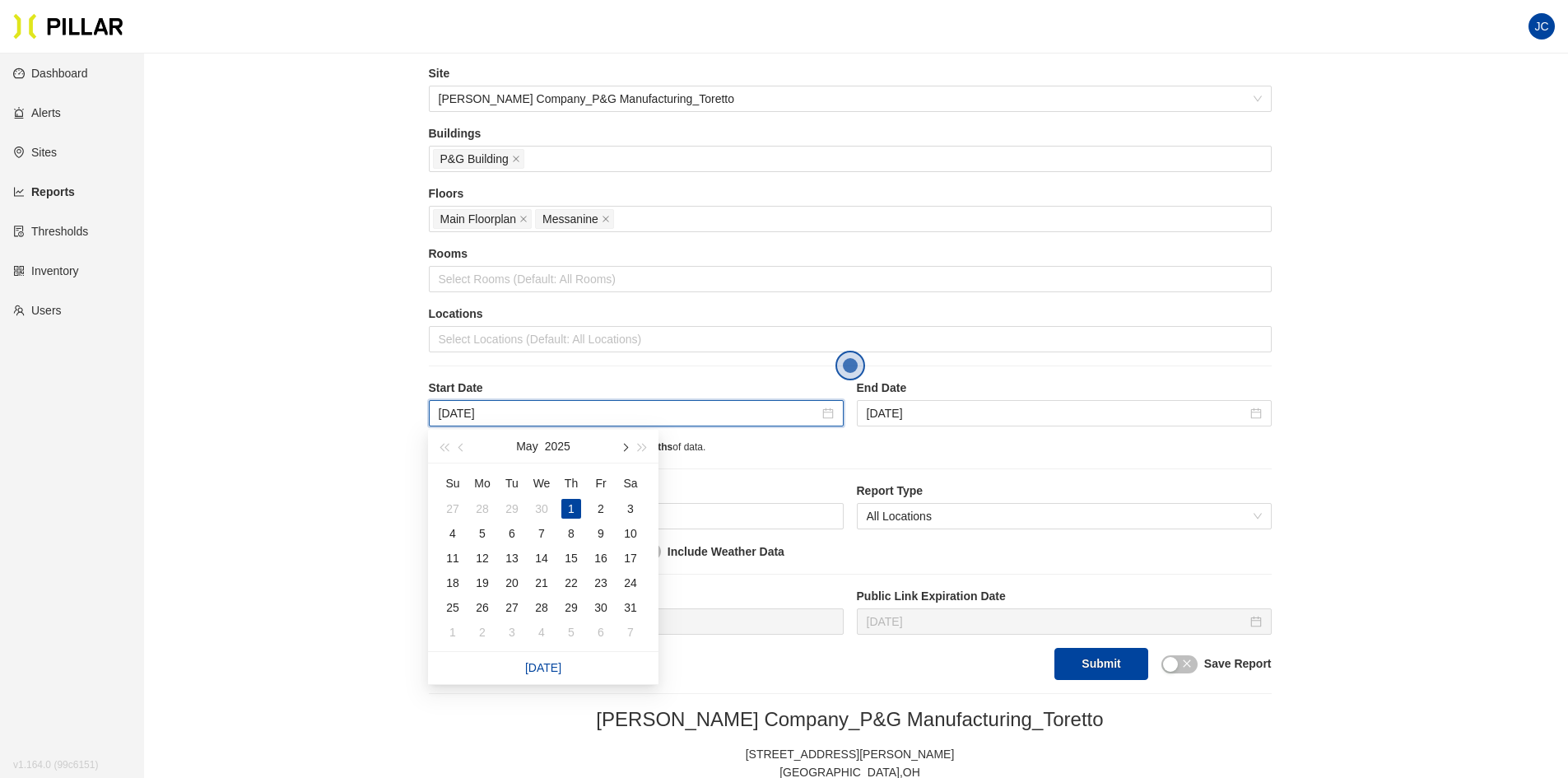
click at [626, 446] on span "button" at bounding box center [623, 447] width 8 height 8
click at [627, 444] on button "button" at bounding box center [624, 446] width 18 height 33
type input "[DATE]"
click at [603, 502] on div "1" at bounding box center [601, 509] width 19 height 19
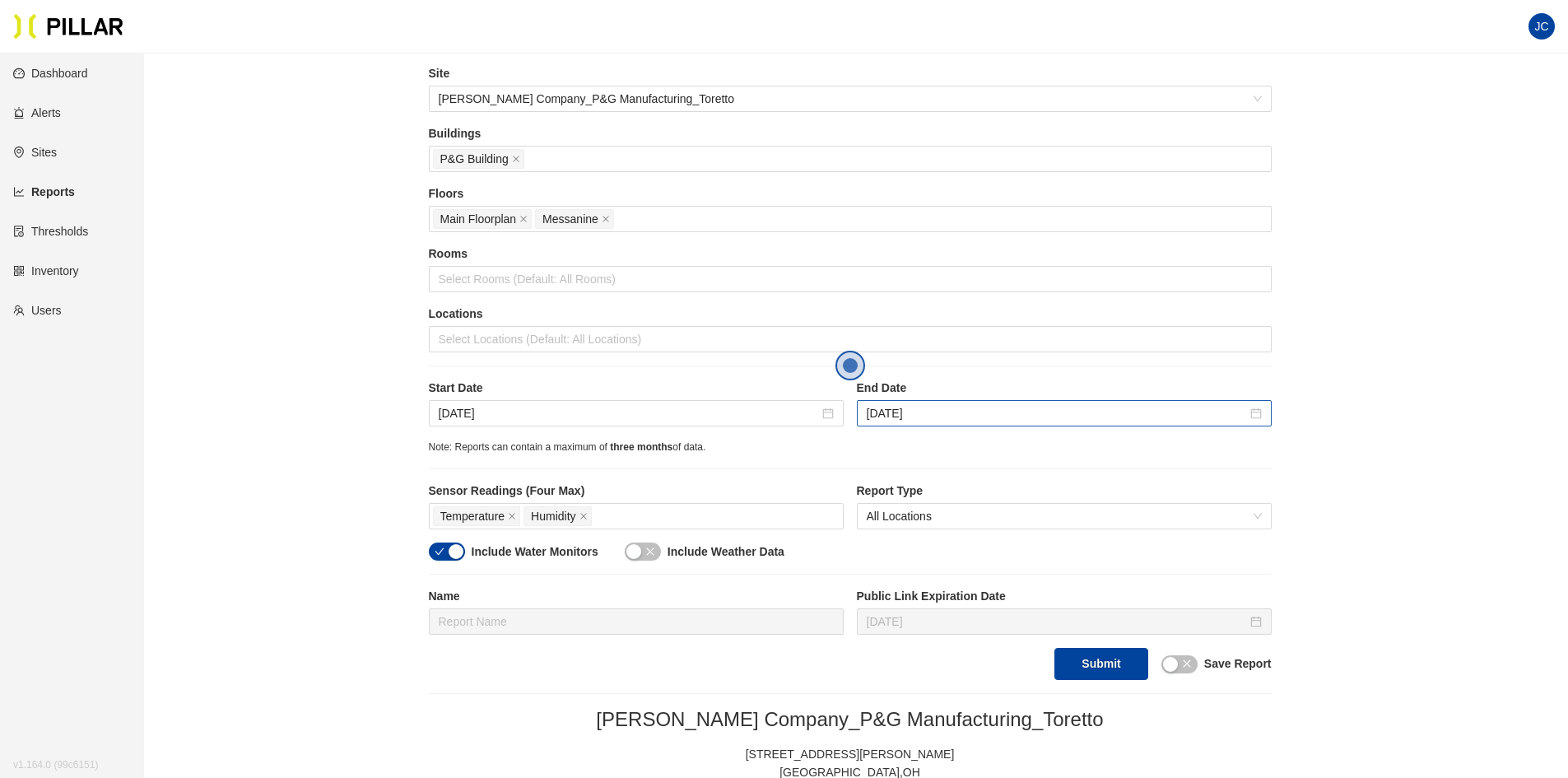
click at [1263, 416] on div "[DATE]" at bounding box center [1064, 413] width 415 height 27
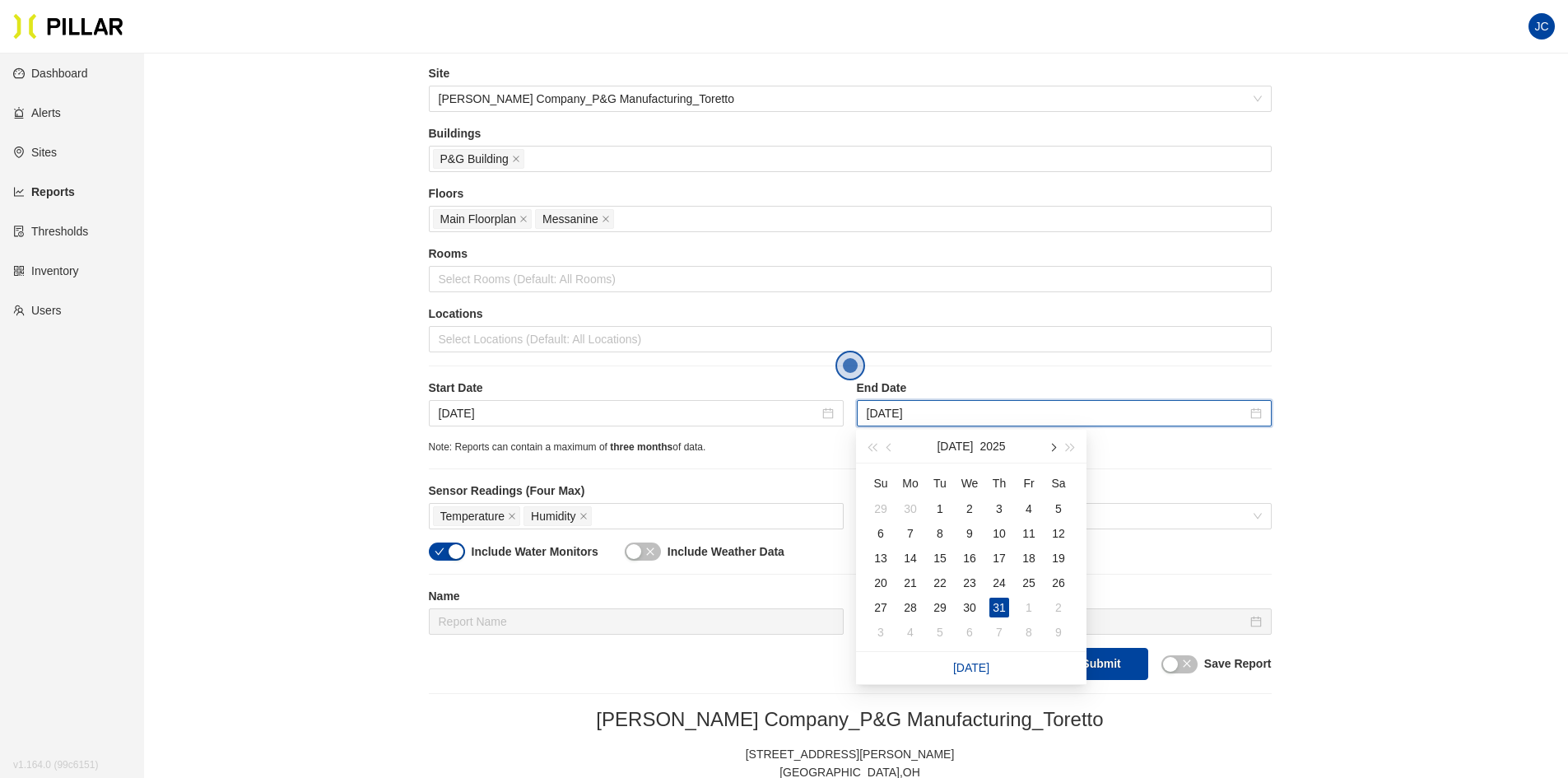
click at [1053, 449] on span "button" at bounding box center [1051, 447] width 8 height 8
click at [888, 443] on button "button" at bounding box center [889, 446] width 18 height 33
type input "[DATE]"
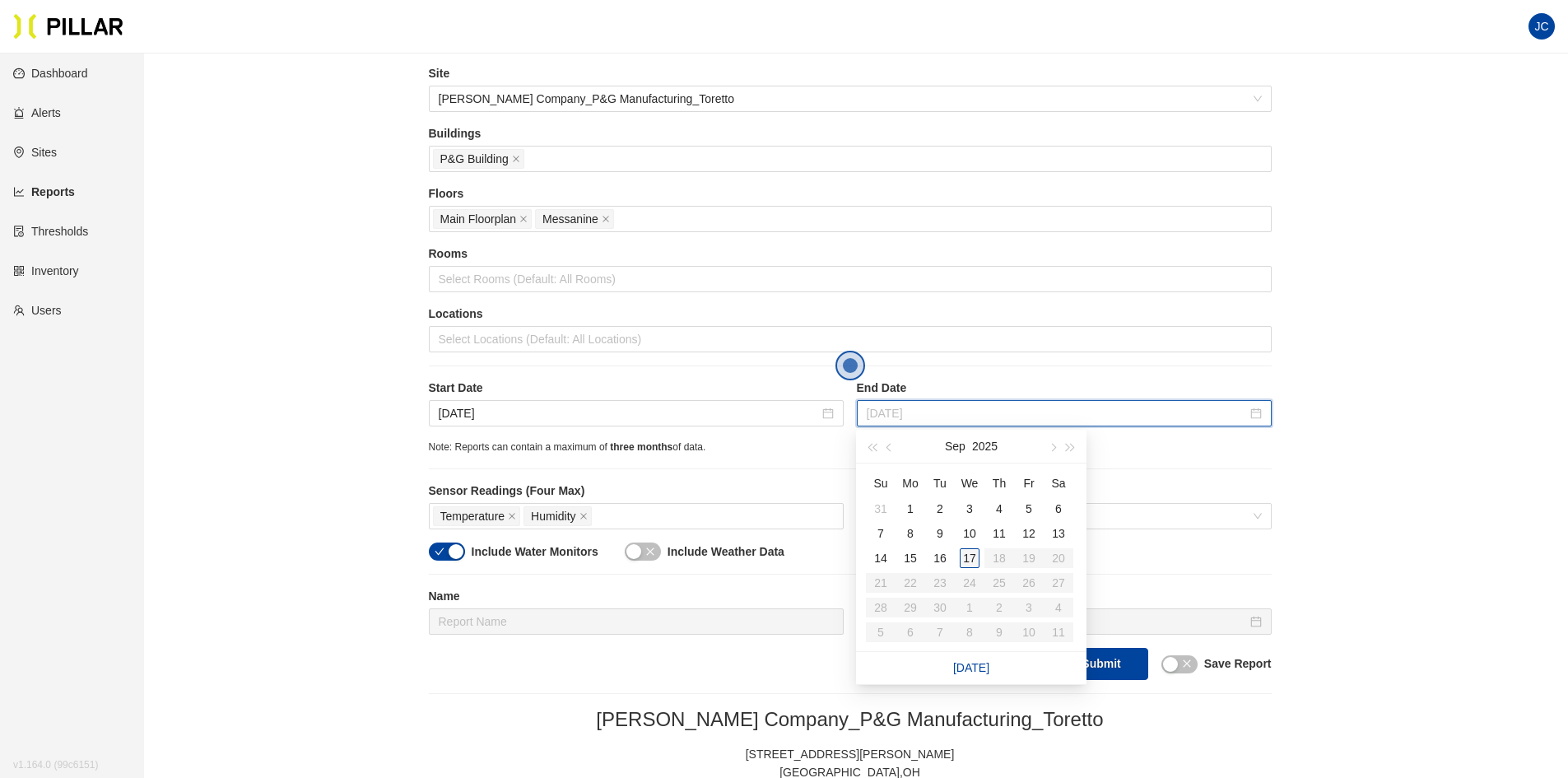
click at [971, 559] on div "17" at bounding box center [969, 558] width 19 height 19
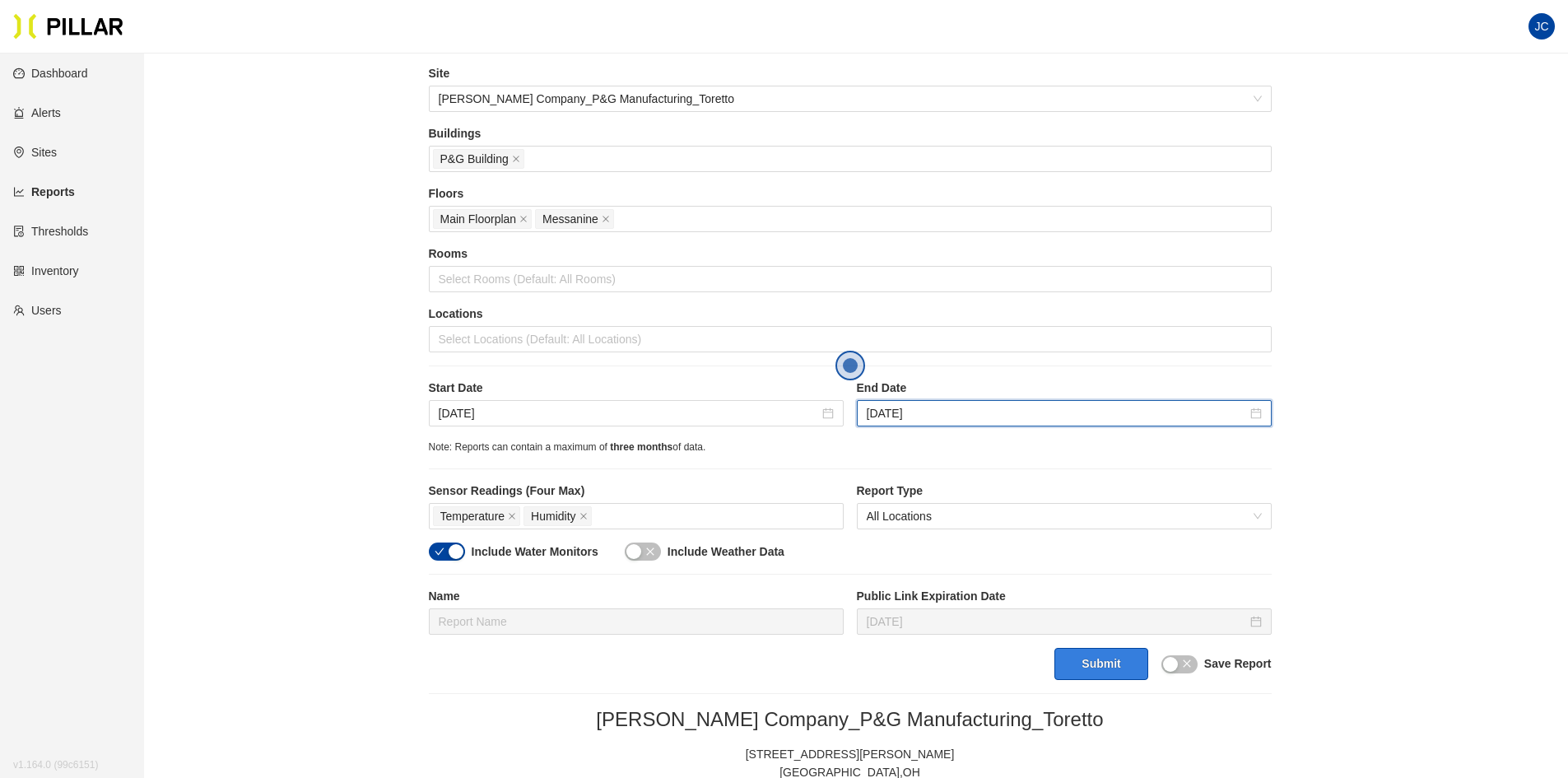
click at [1104, 663] on button "Submit" at bounding box center [1100, 664] width 93 height 32
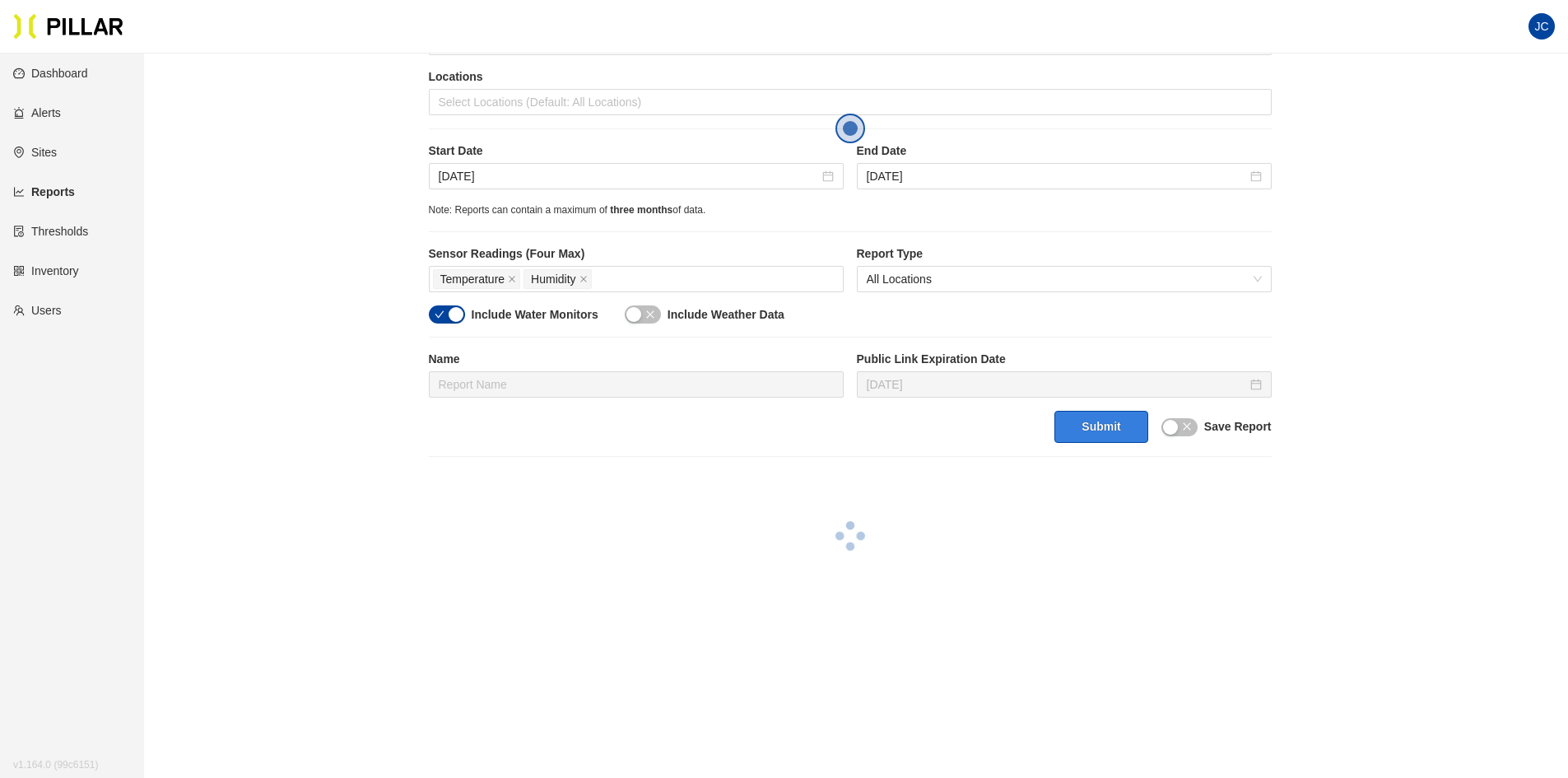
scroll to position [301, 0]
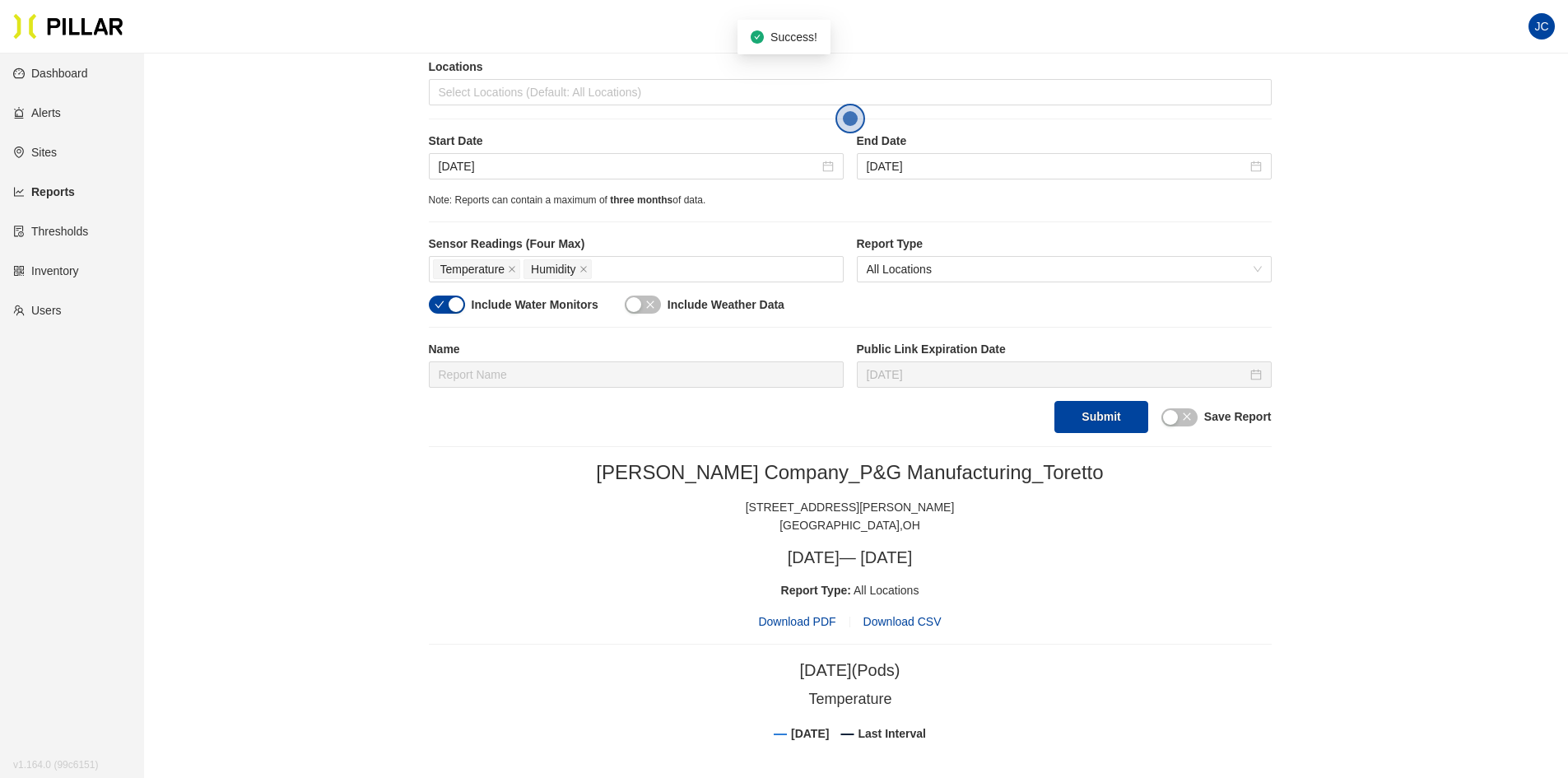
click at [913, 621] on span "Download CSV" at bounding box center [903, 621] width 78 height 13
